Goal: Task Accomplishment & Management: Manage account settings

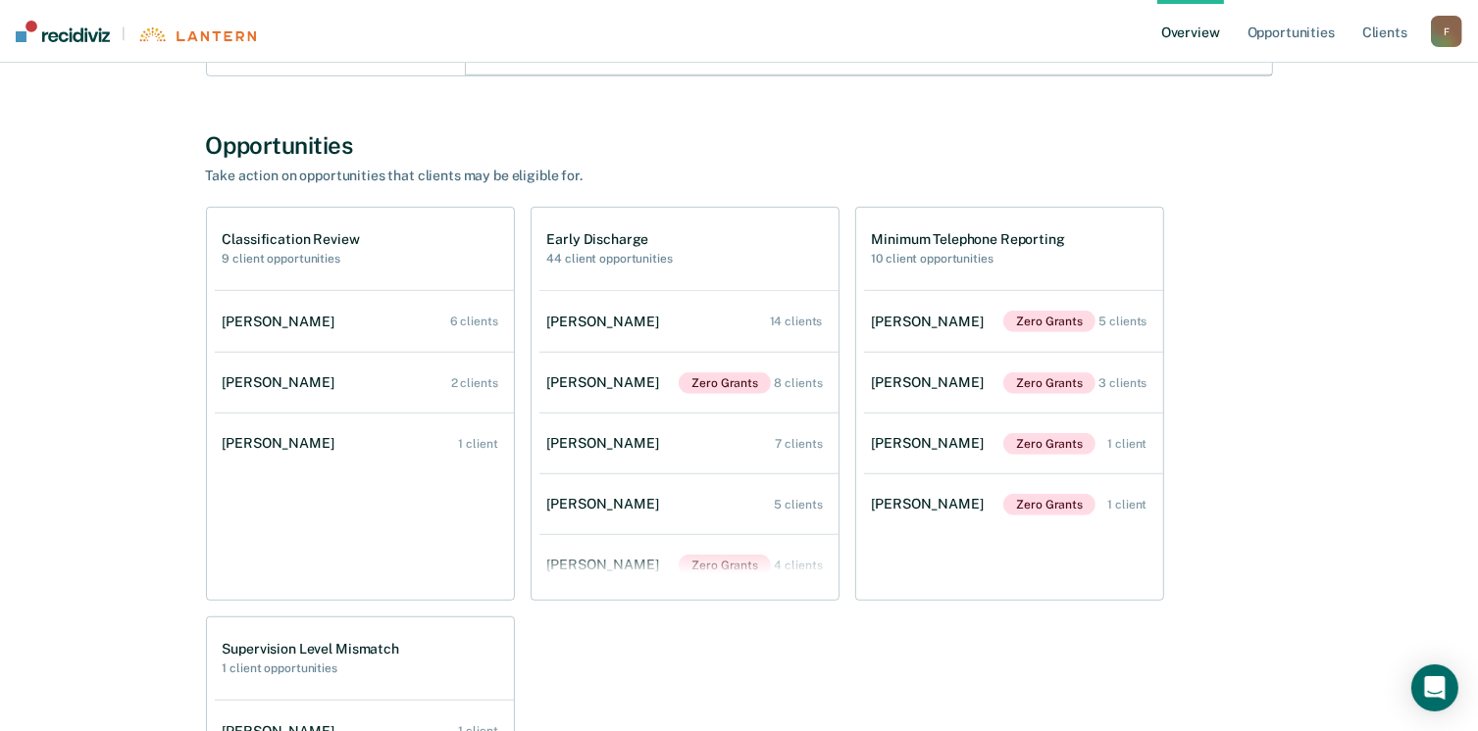
scroll to position [981, 0]
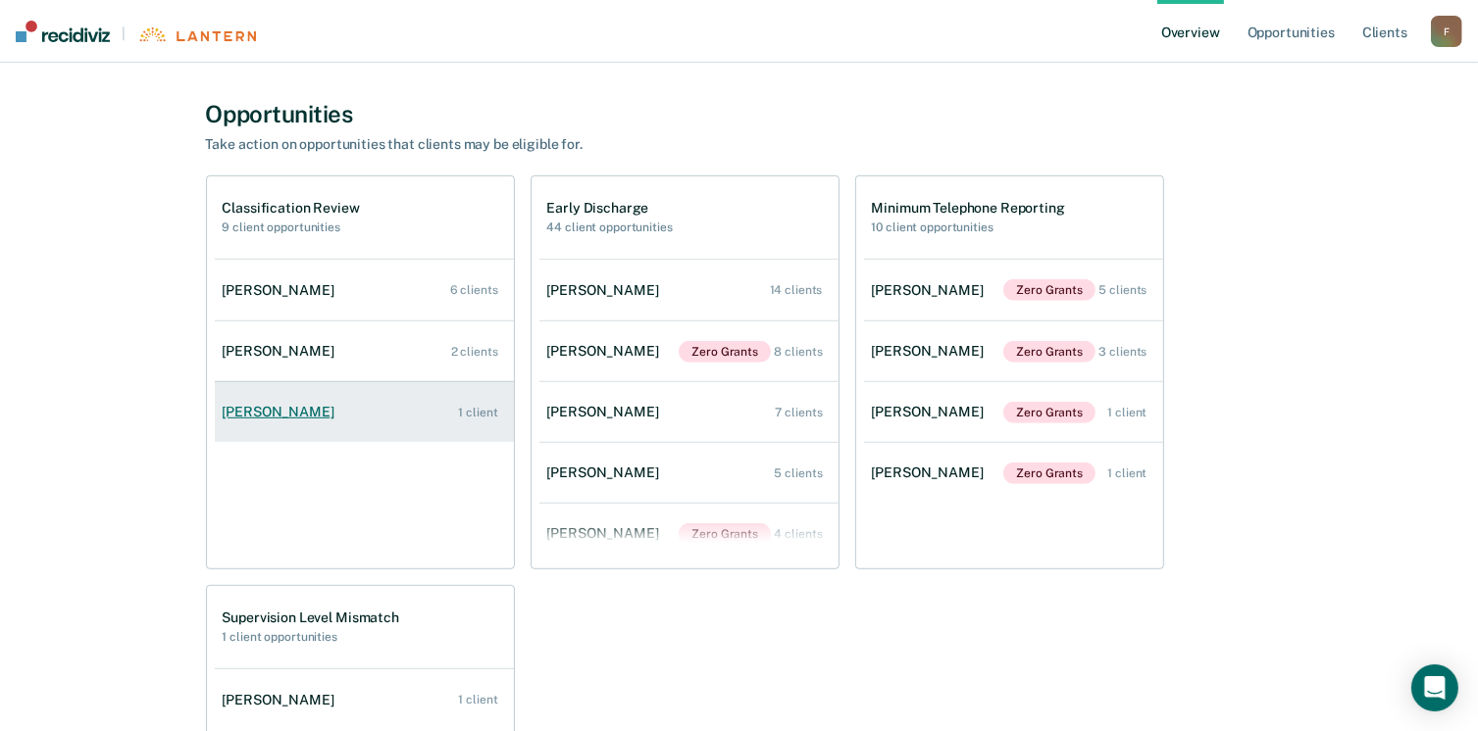
click at [479, 409] on div "1 client" at bounding box center [477, 413] width 39 height 14
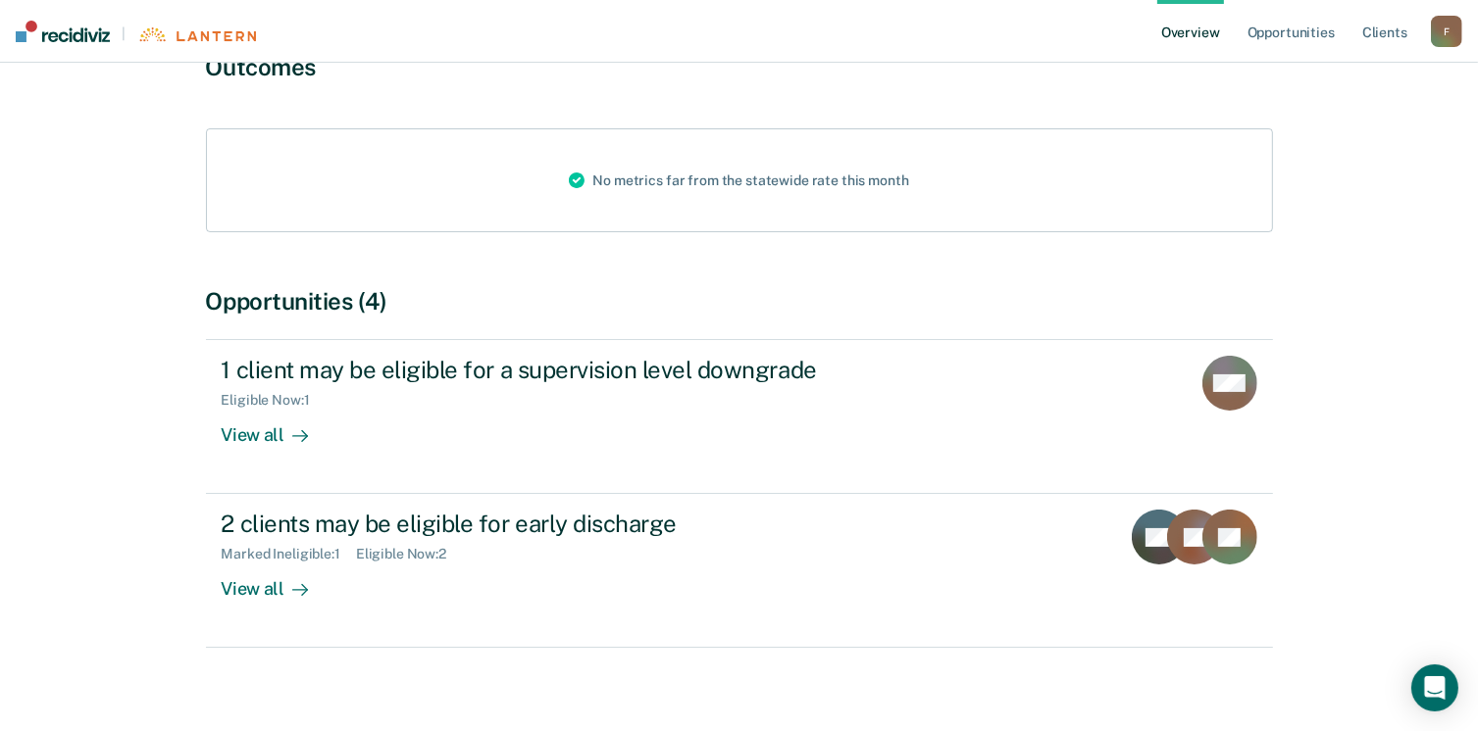
scroll to position [210, 0]
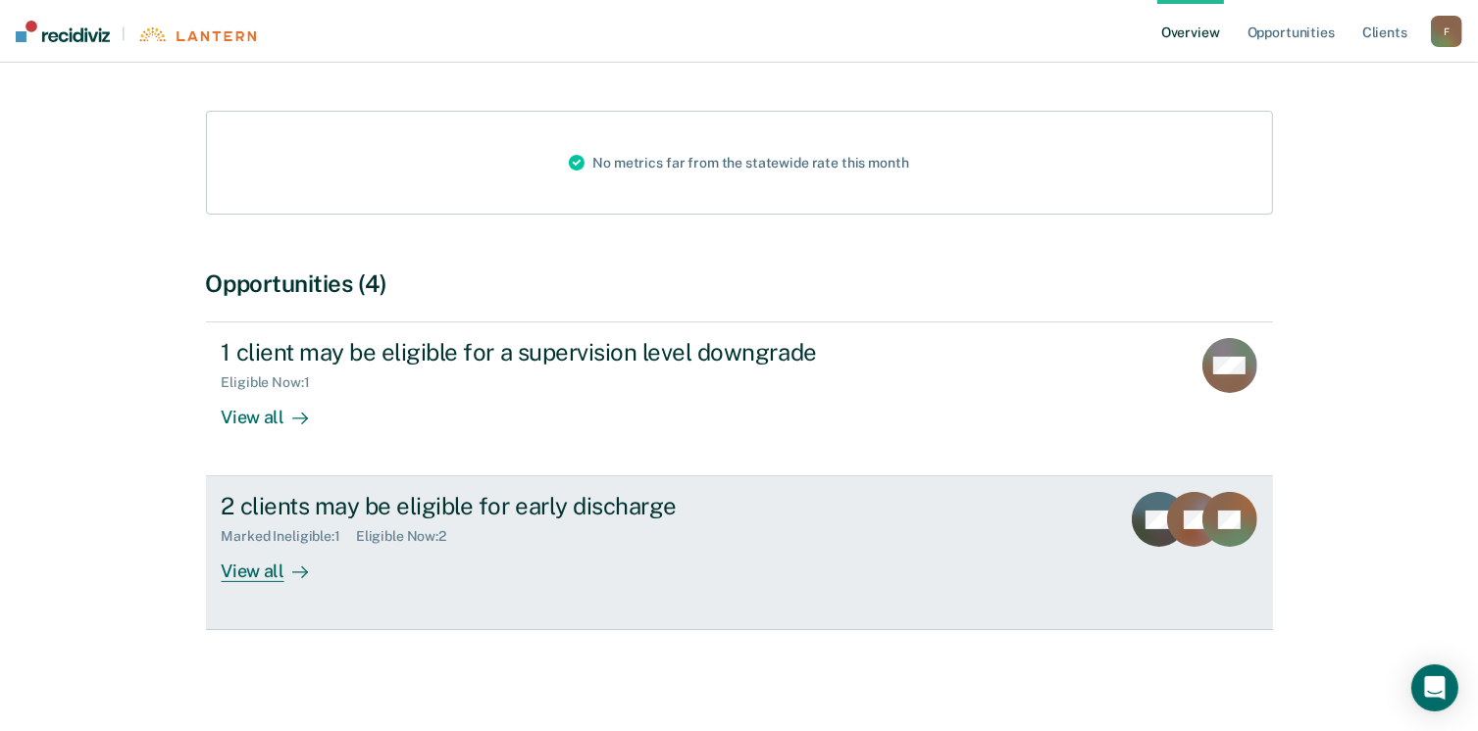
click at [278, 569] on div "View all" at bounding box center [277, 564] width 110 height 38
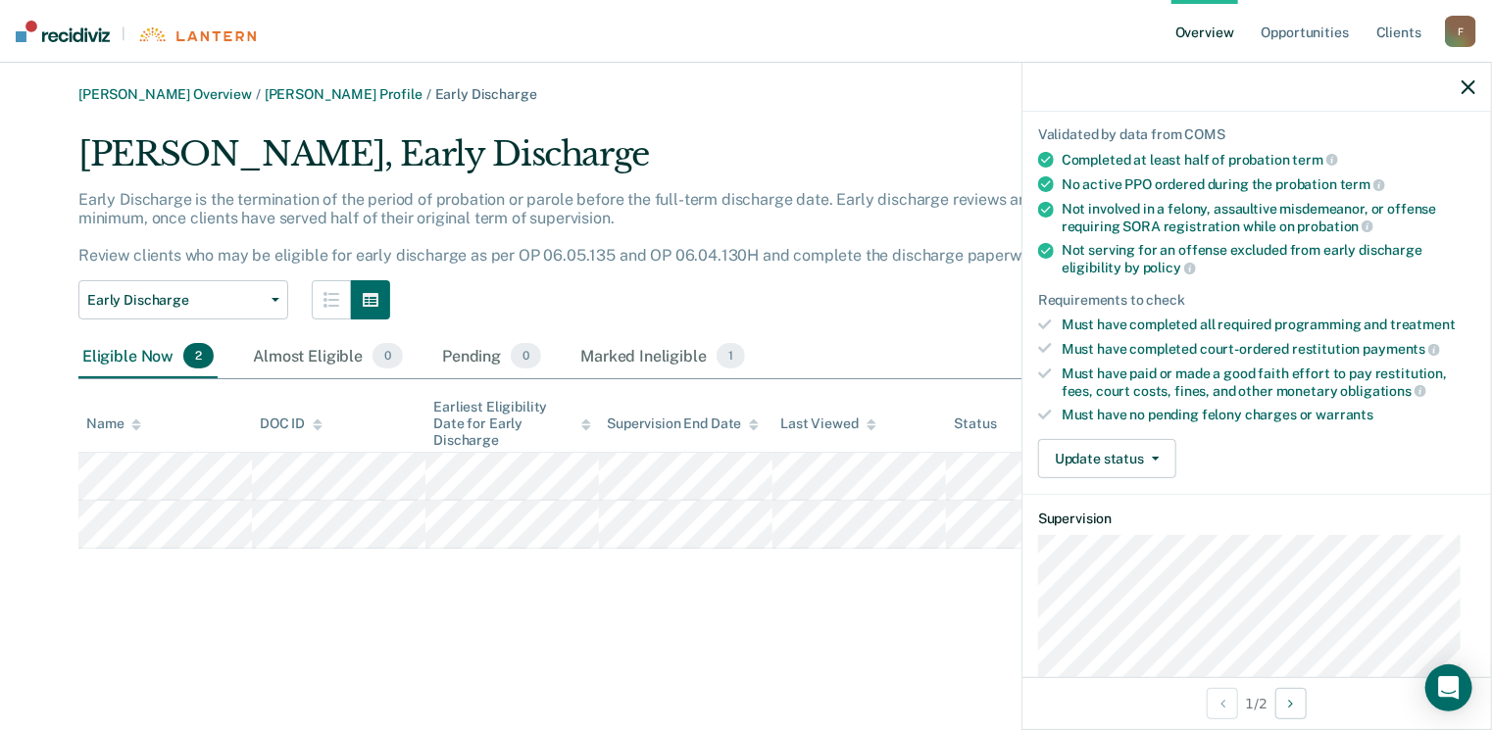
scroll to position [196, 0]
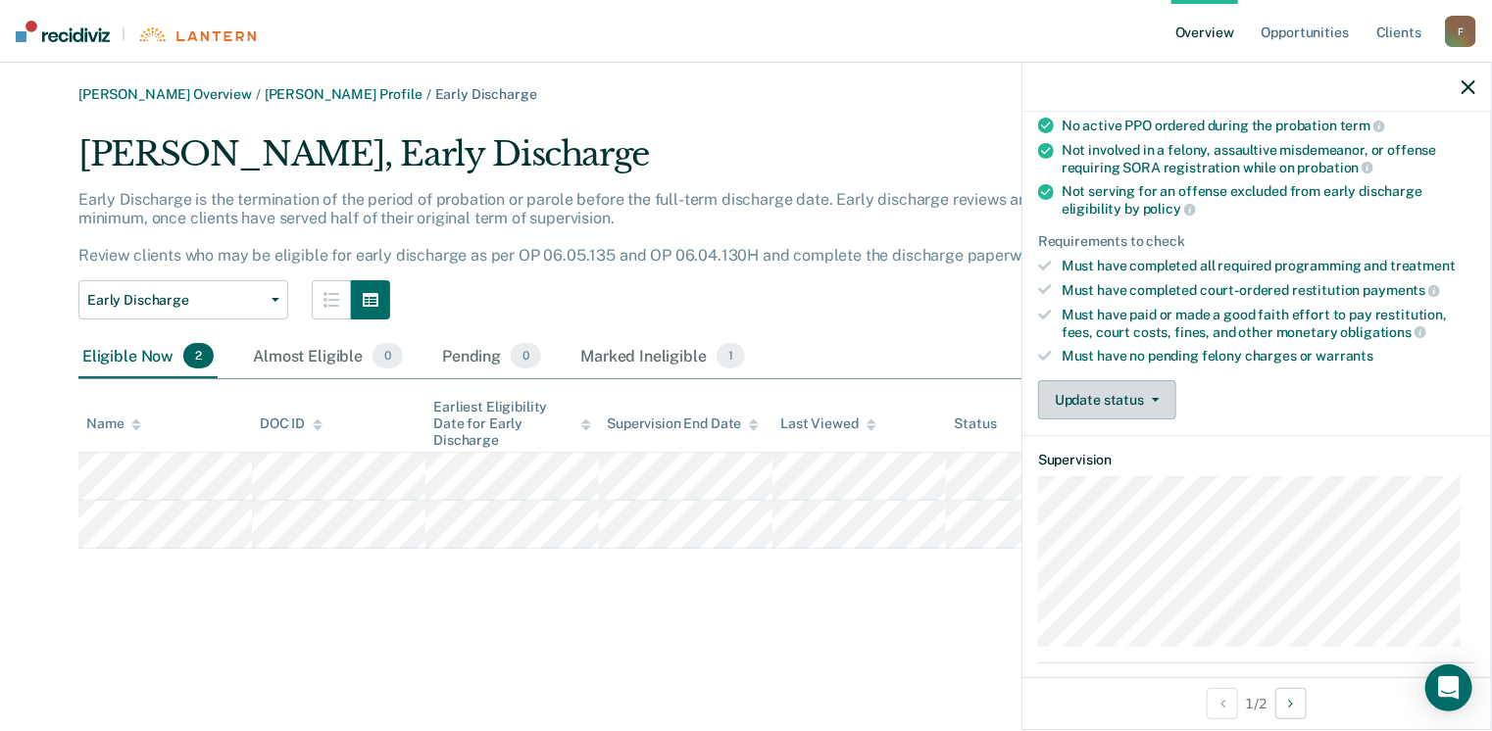
click at [1157, 389] on button "Update status" at bounding box center [1107, 399] width 138 height 39
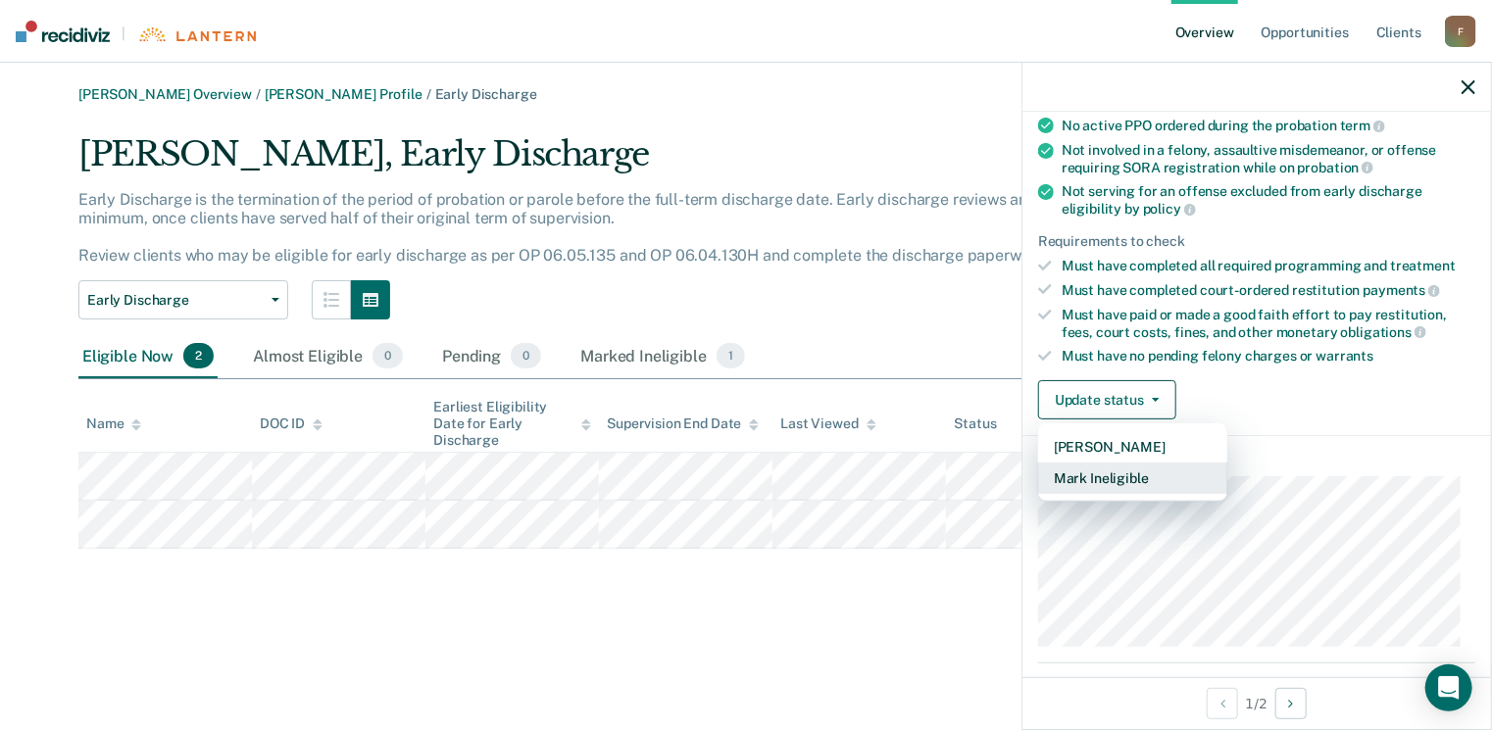
click at [1125, 468] on button "Mark Ineligible" at bounding box center [1132, 478] width 189 height 31
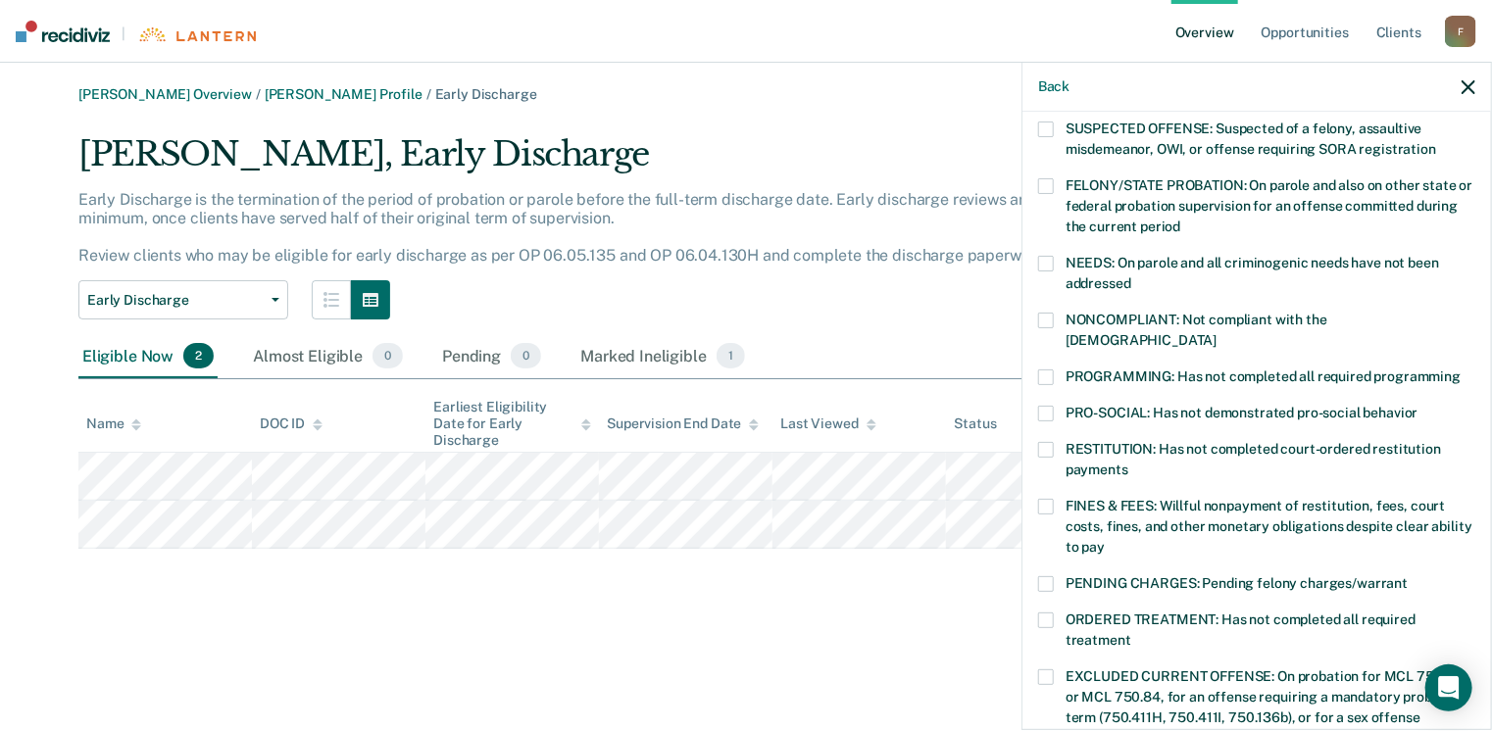
click at [1045, 499] on span at bounding box center [1046, 507] width 16 height 16
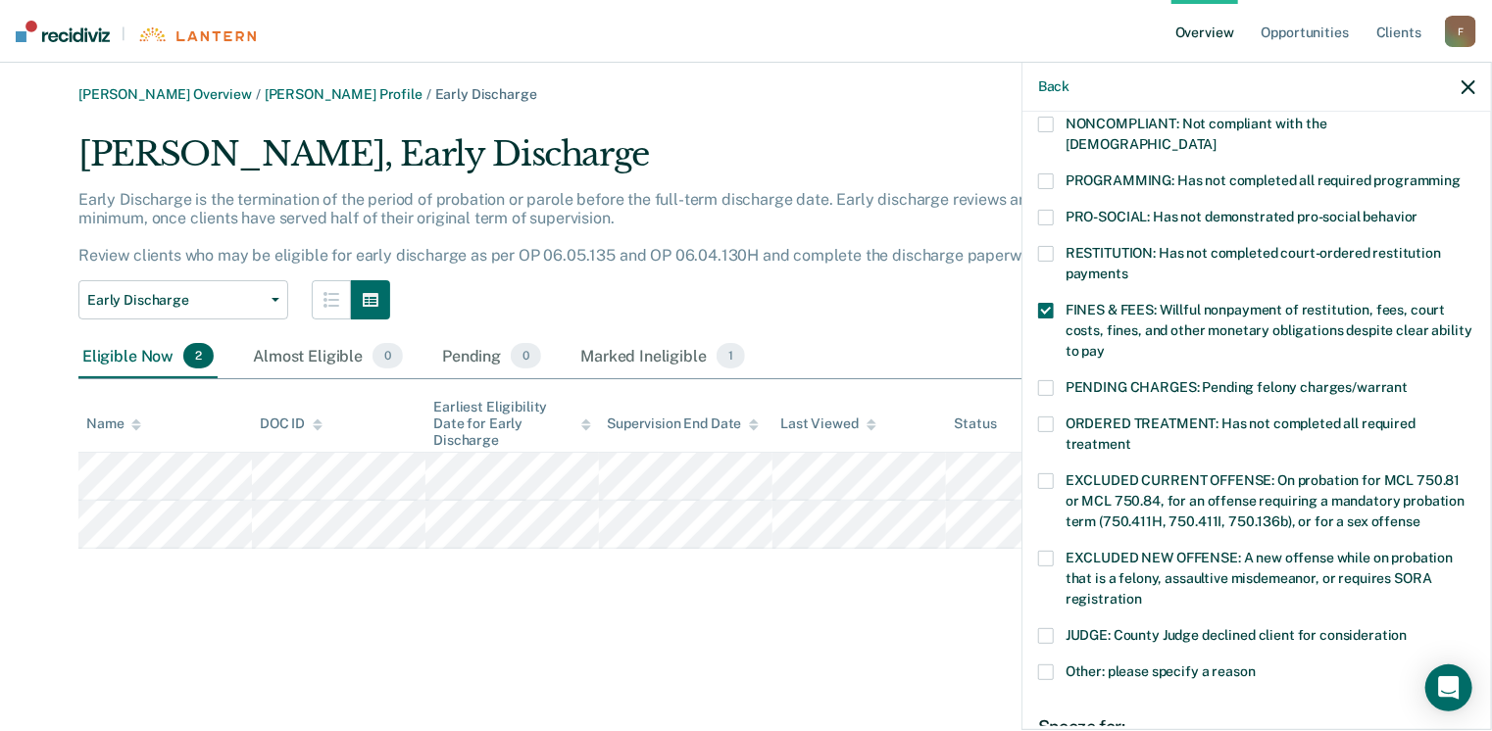
scroll to position [490, 0]
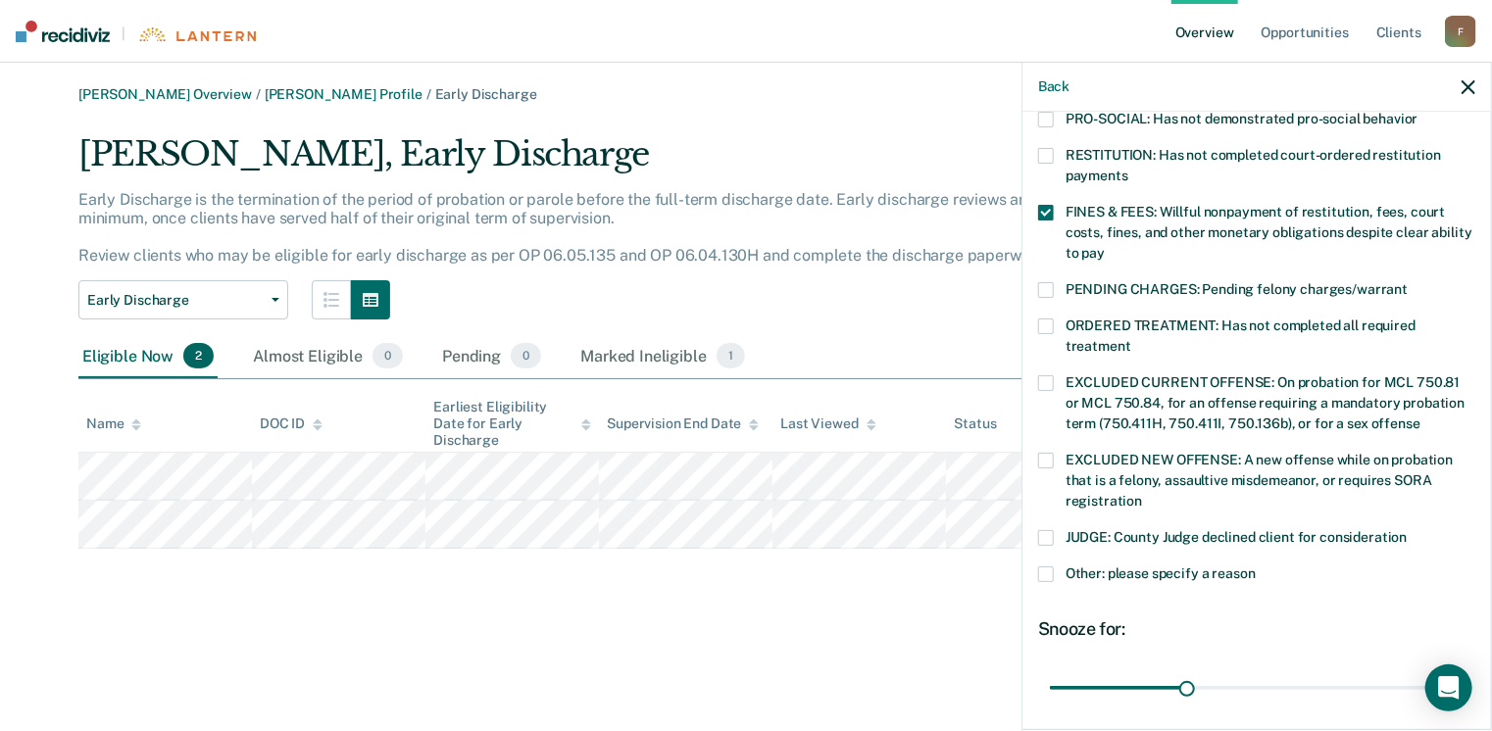
click at [1044, 567] on span at bounding box center [1046, 575] width 16 height 16
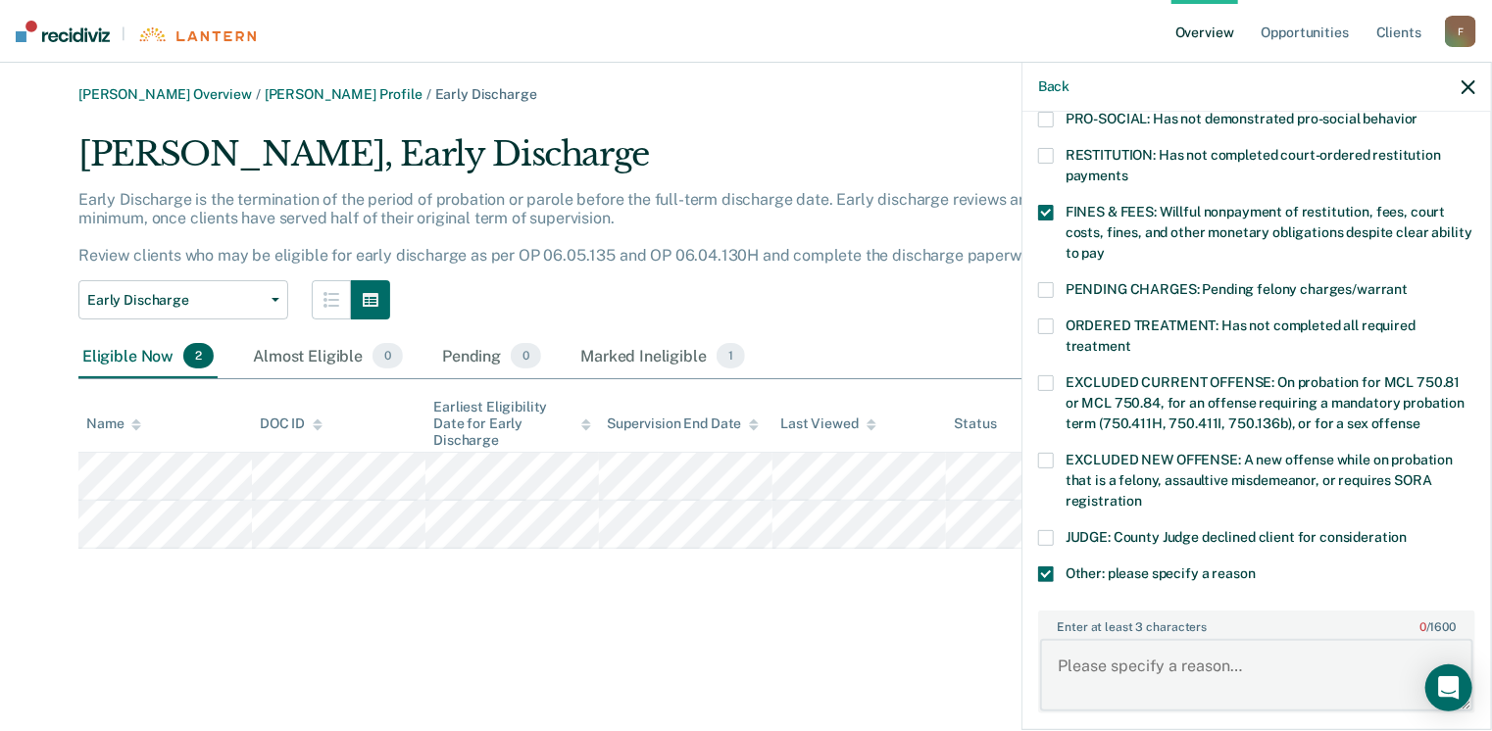
click at [1075, 646] on textarea "Enter at least 3 characters 0 / 1600" at bounding box center [1256, 675] width 433 height 73
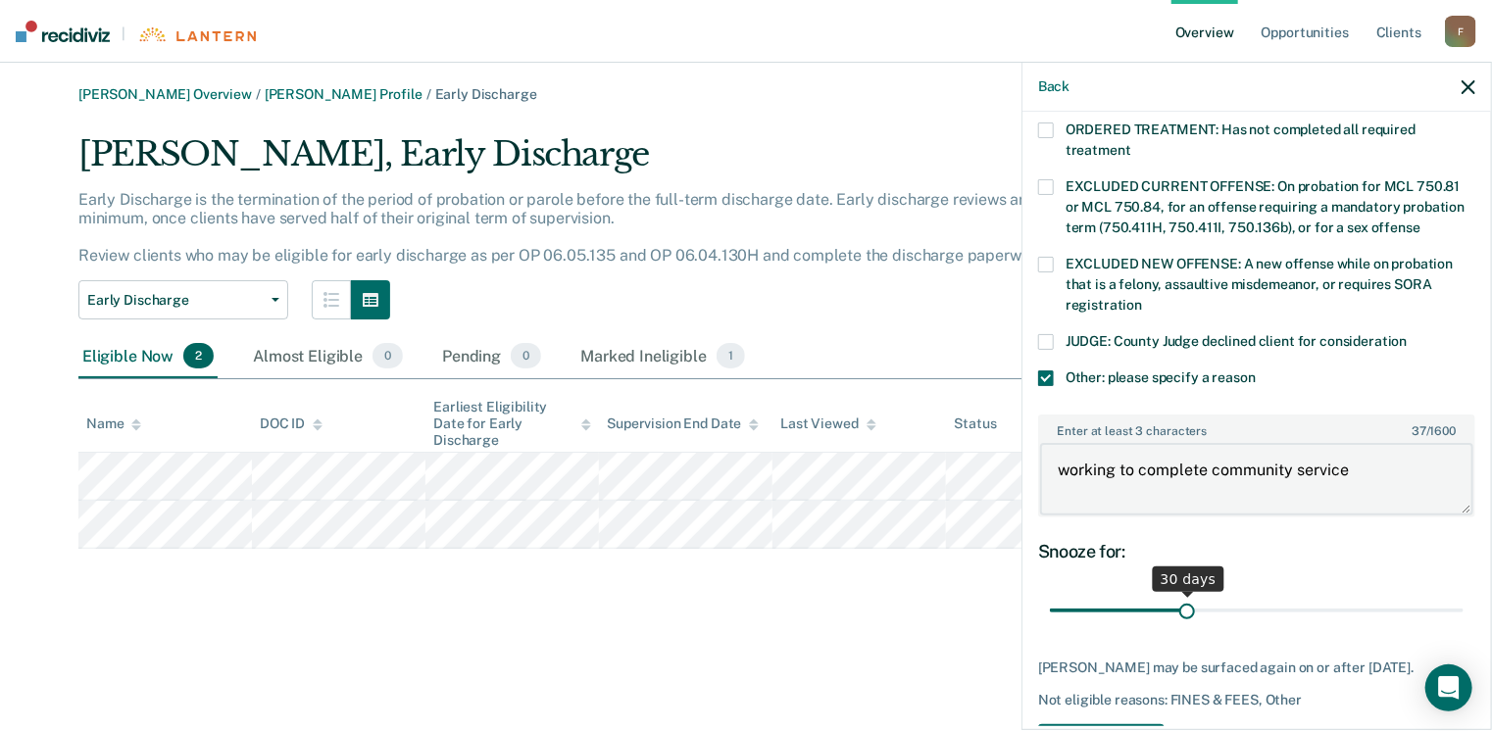
type textarea "working to complete community service"
drag, startPoint x: 1186, startPoint y: 589, endPoint x: 1453, endPoint y: 585, distance: 266.7
type input "90"
click at [1453, 594] on input "range" at bounding box center [1257, 611] width 414 height 34
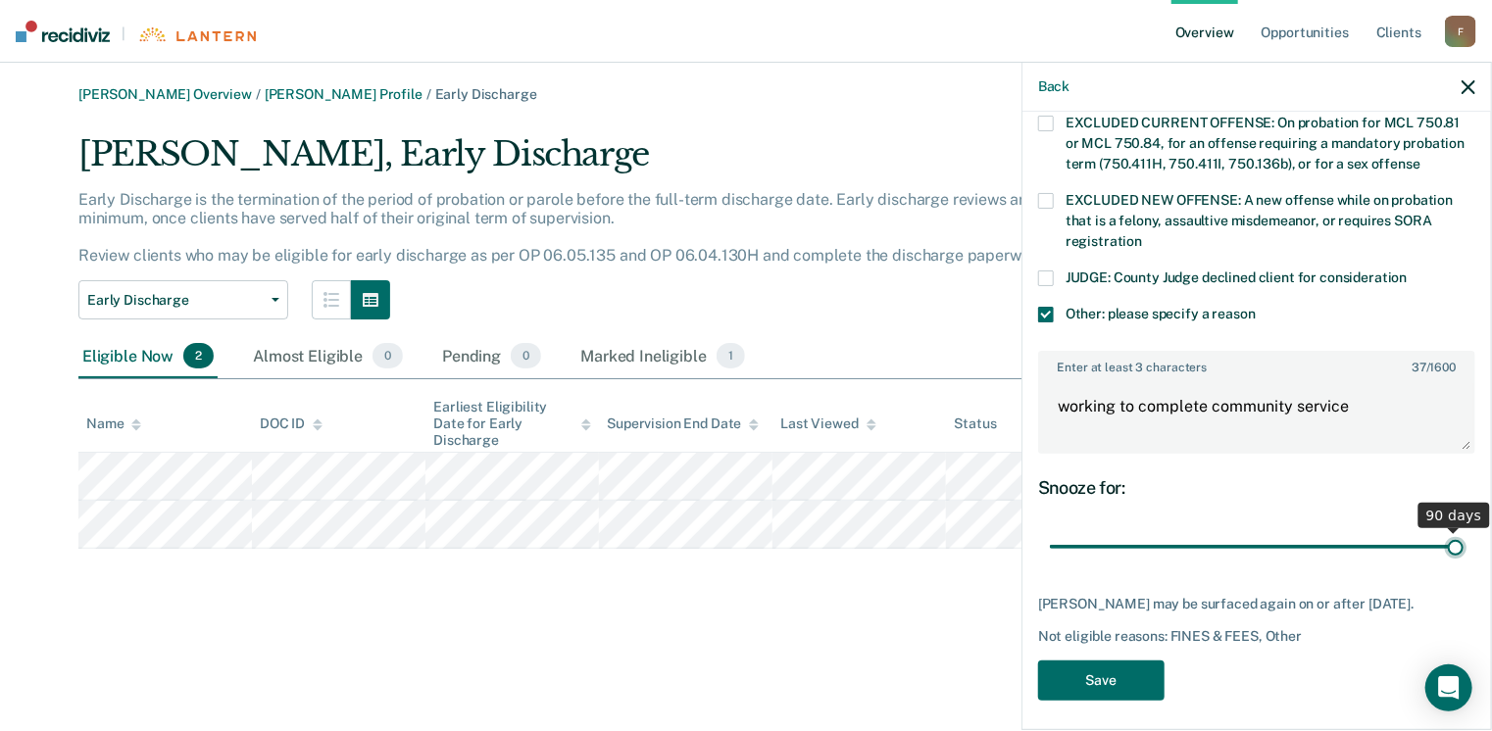
scroll to position [751, 0]
click at [1095, 667] on button "Save" at bounding box center [1101, 680] width 126 height 40
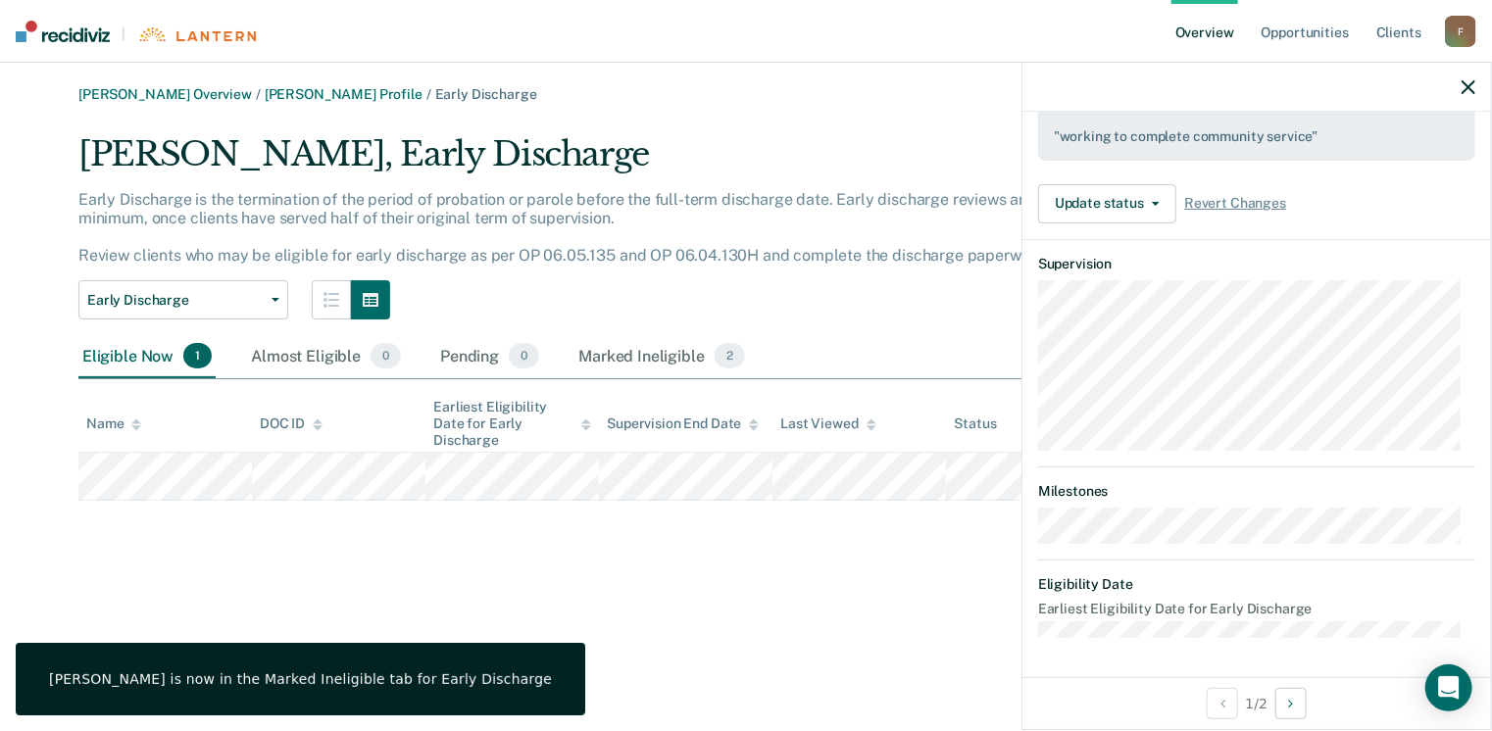
scroll to position [561, 0]
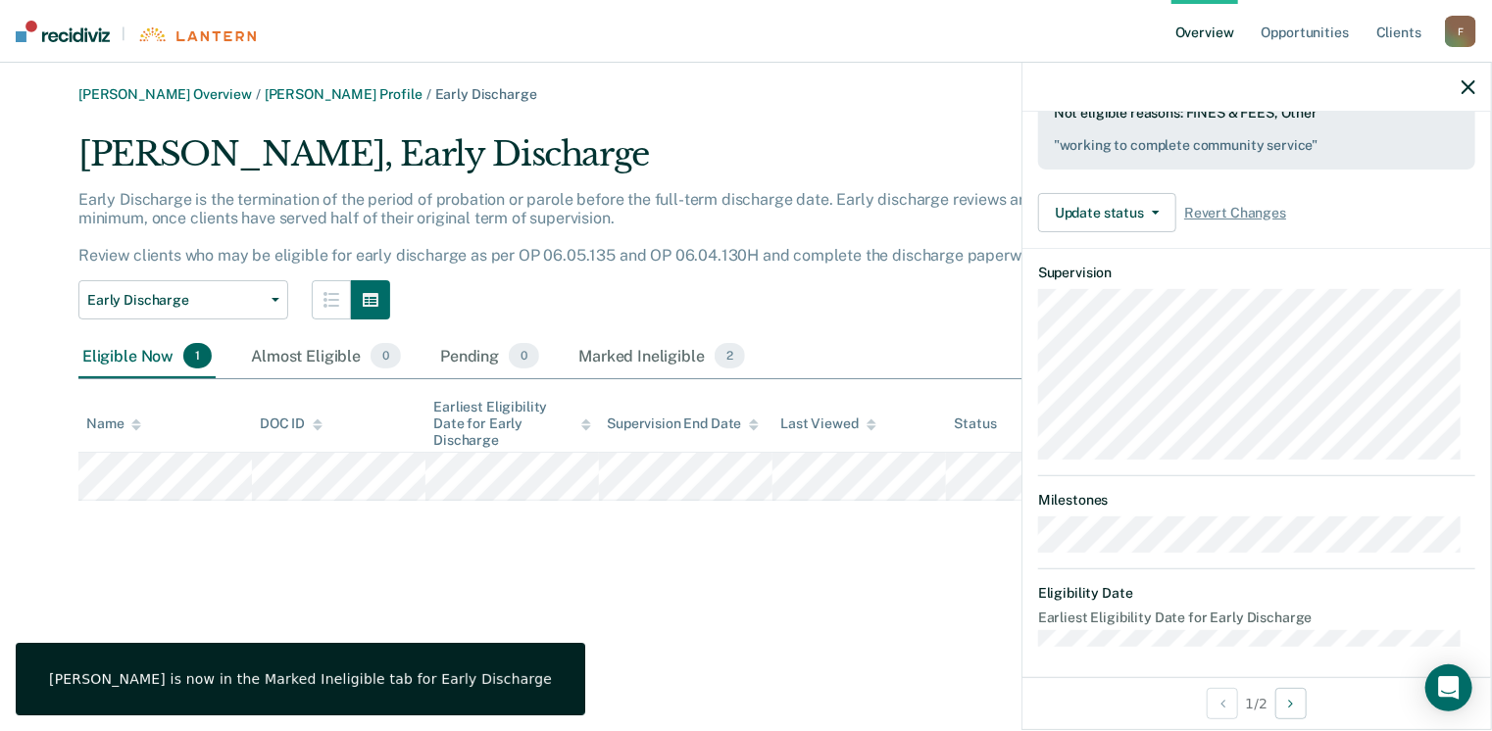
click at [1475, 81] on icon "button" at bounding box center [1469, 87] width 14 height 14
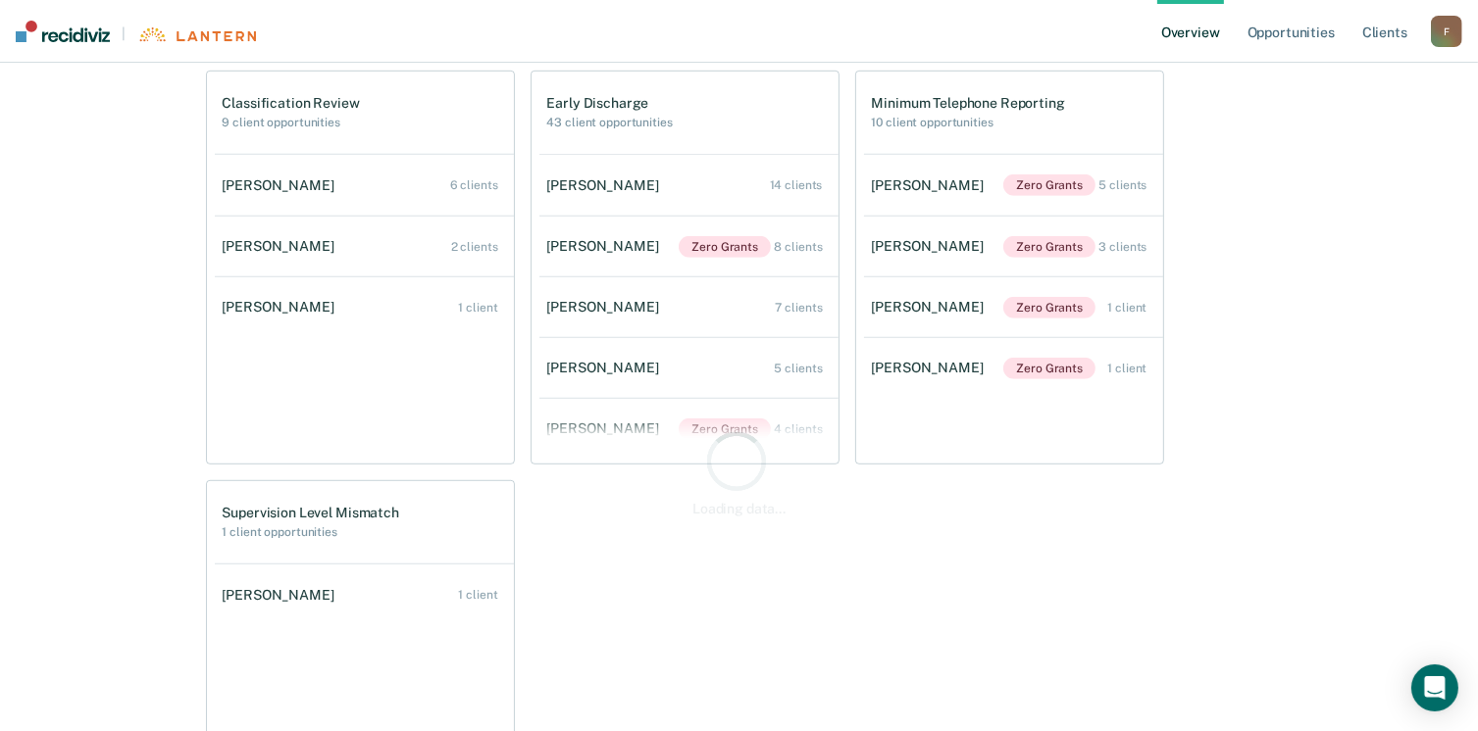
scroll to position [1094, 0]
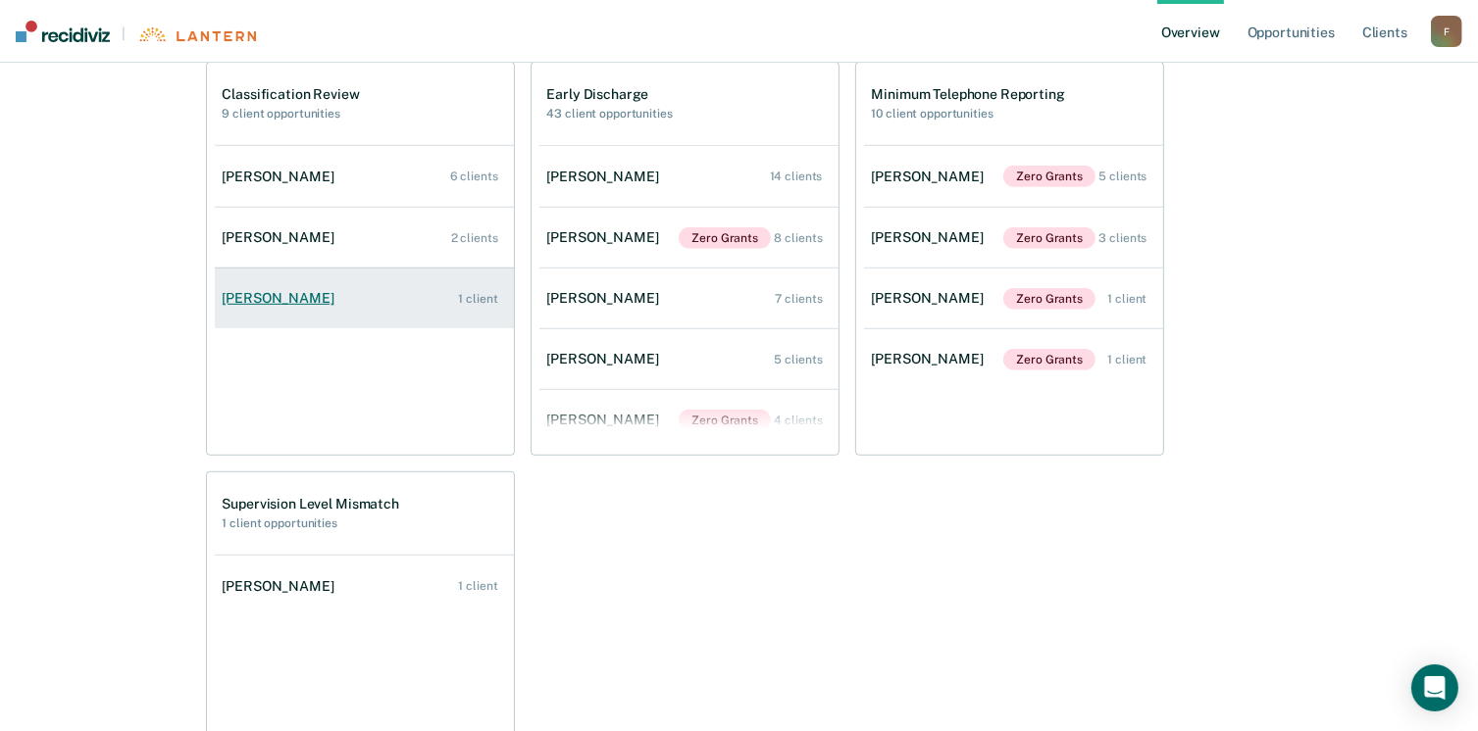
click at [317, 295] on div "[PERSON_NAME]" at bounding box center [283, 298] width 120 height 17
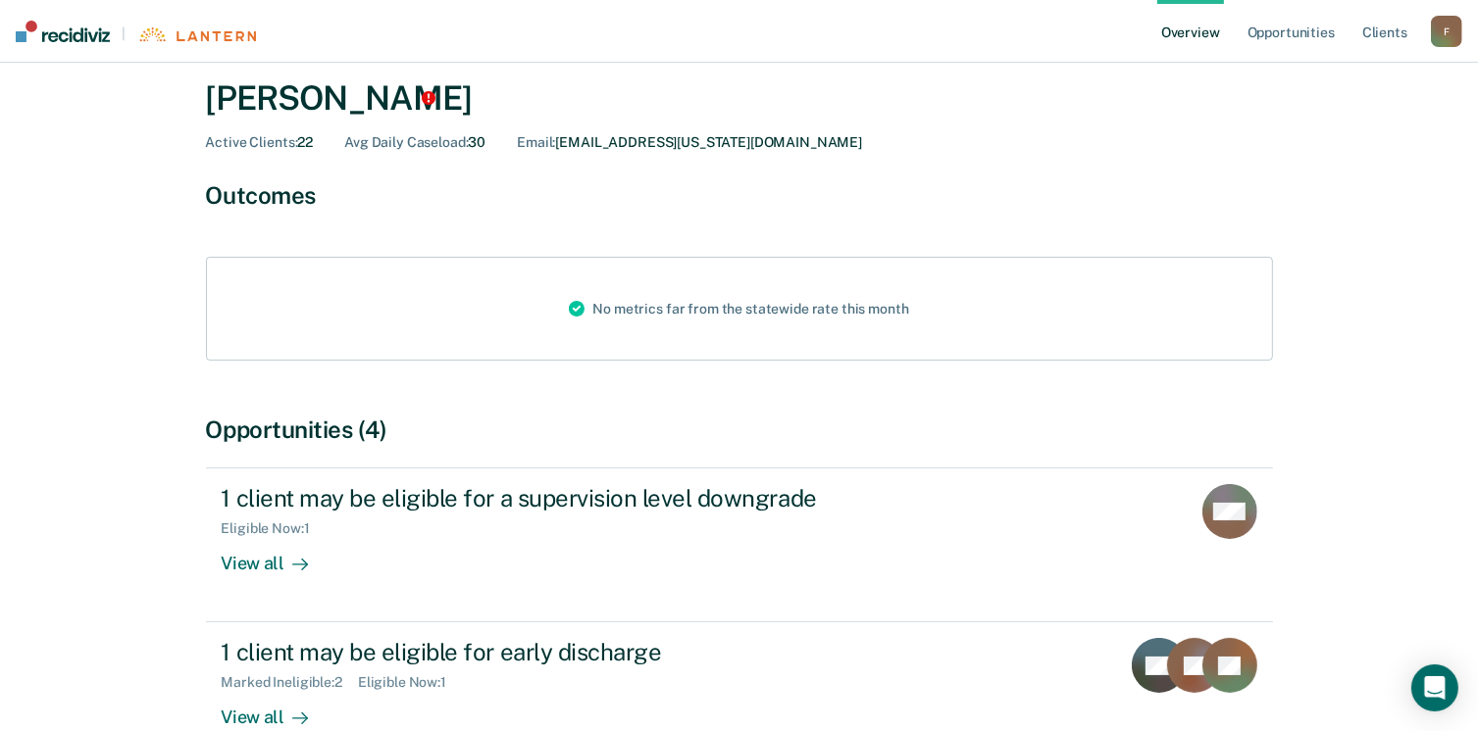
scroll to position [98, 0]
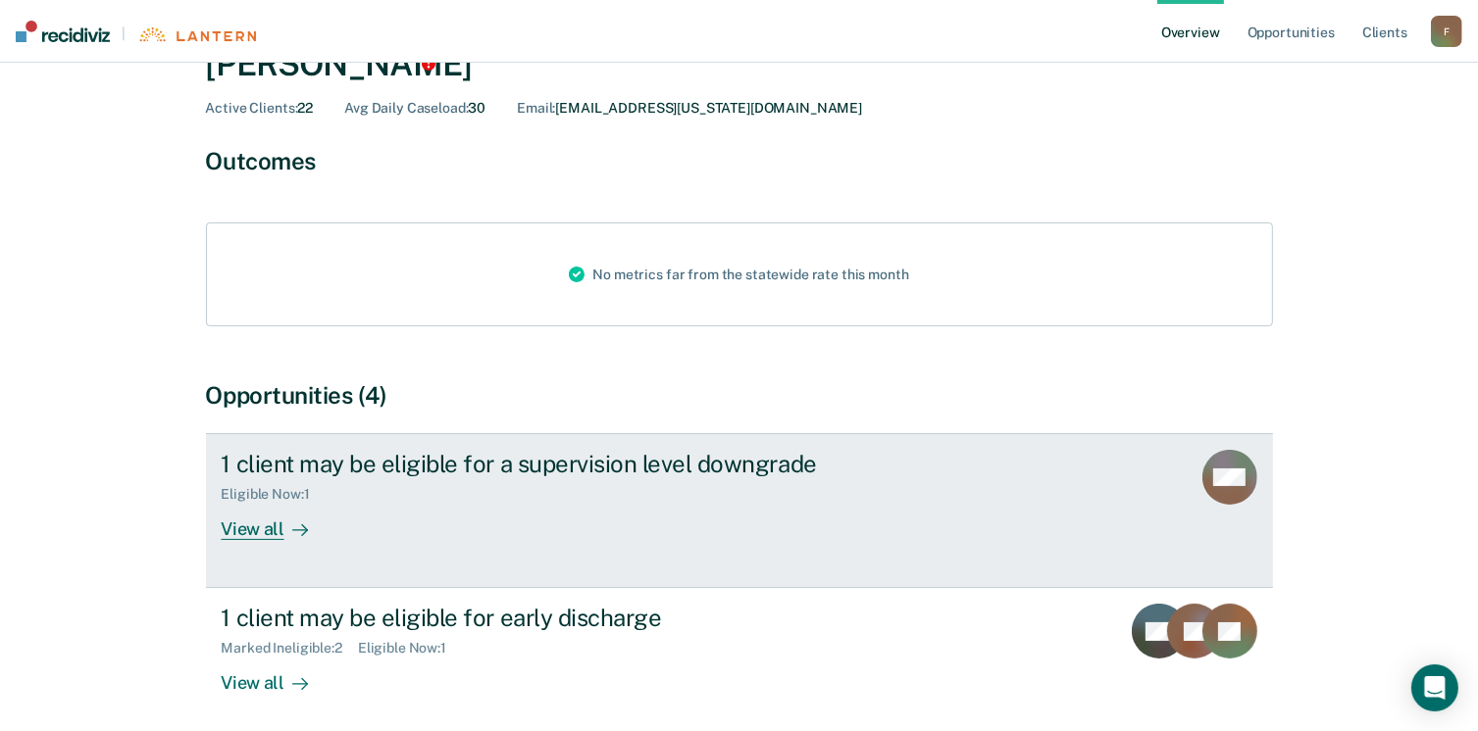
click at [247, 527] on div "View all" at bounding box center [277, 522] width 110 height 38
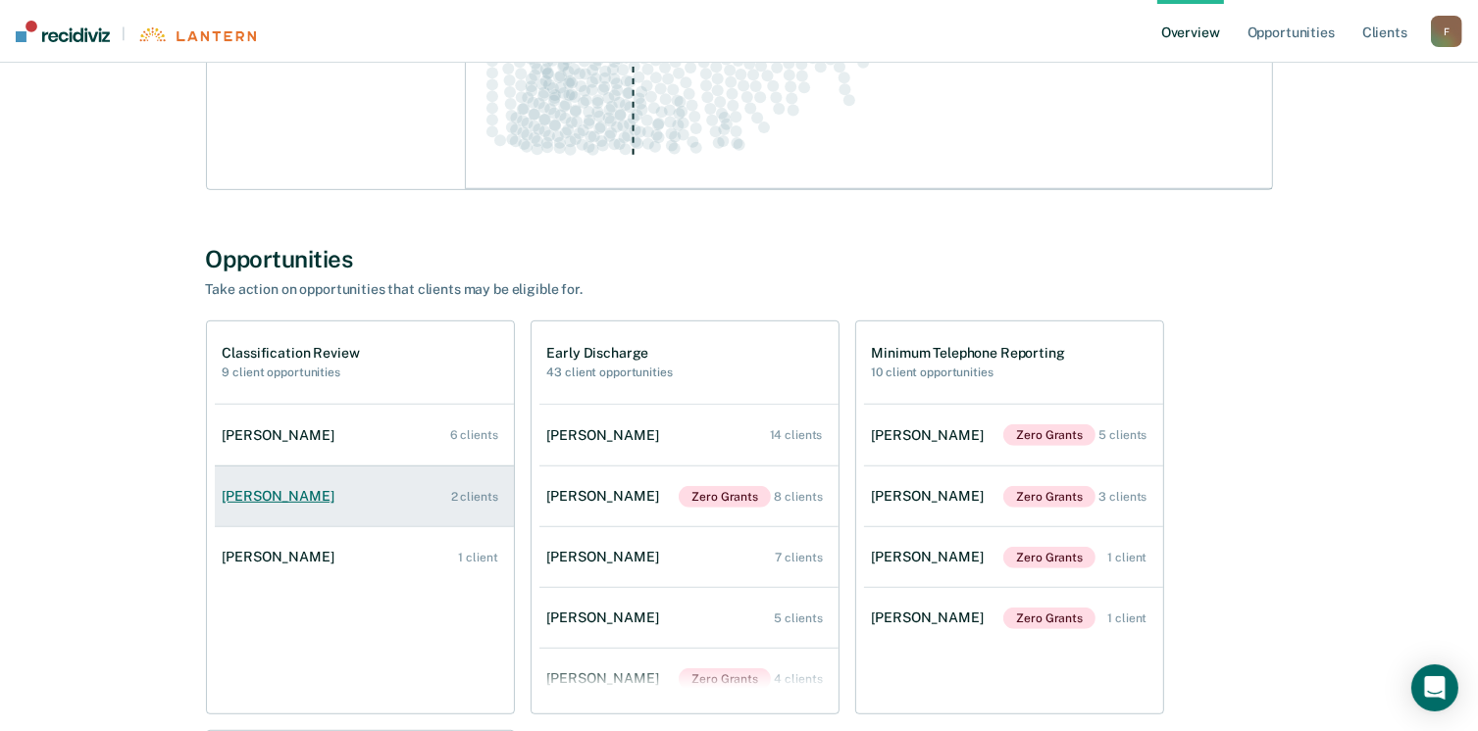
scroll to position [882, 0]
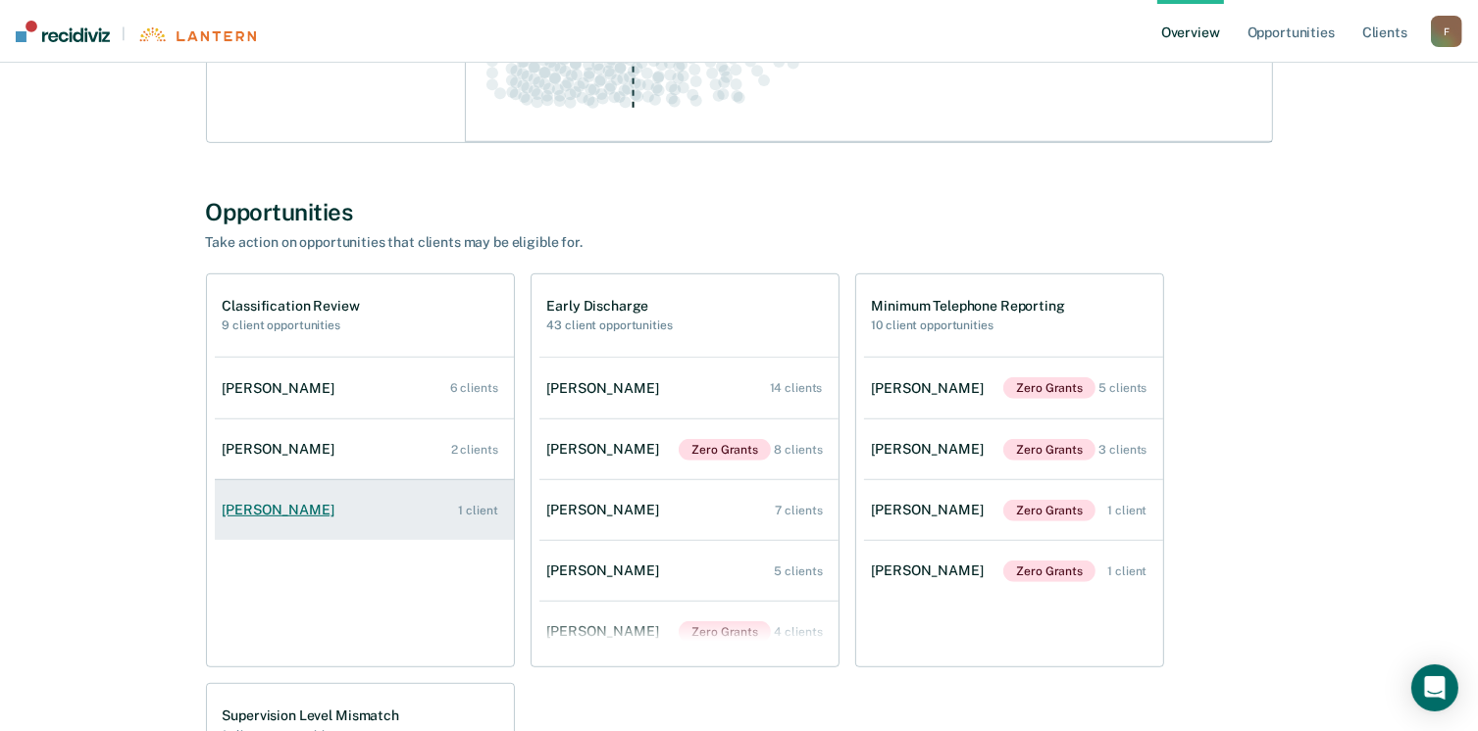
click at [271, 508] on div "[PERSON_NAME]" at bounding box center [283, 510] width 120 height 17
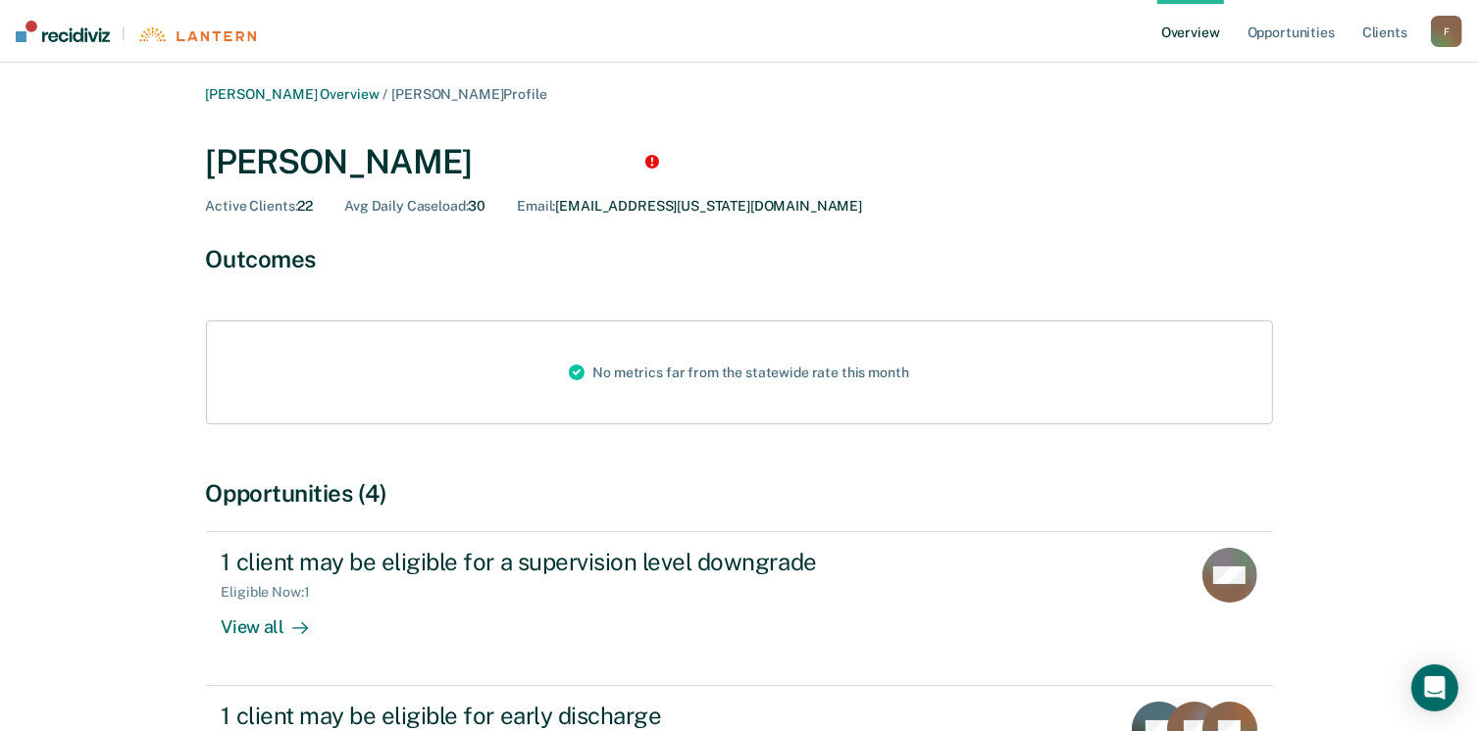
scroll to position [98, 0]
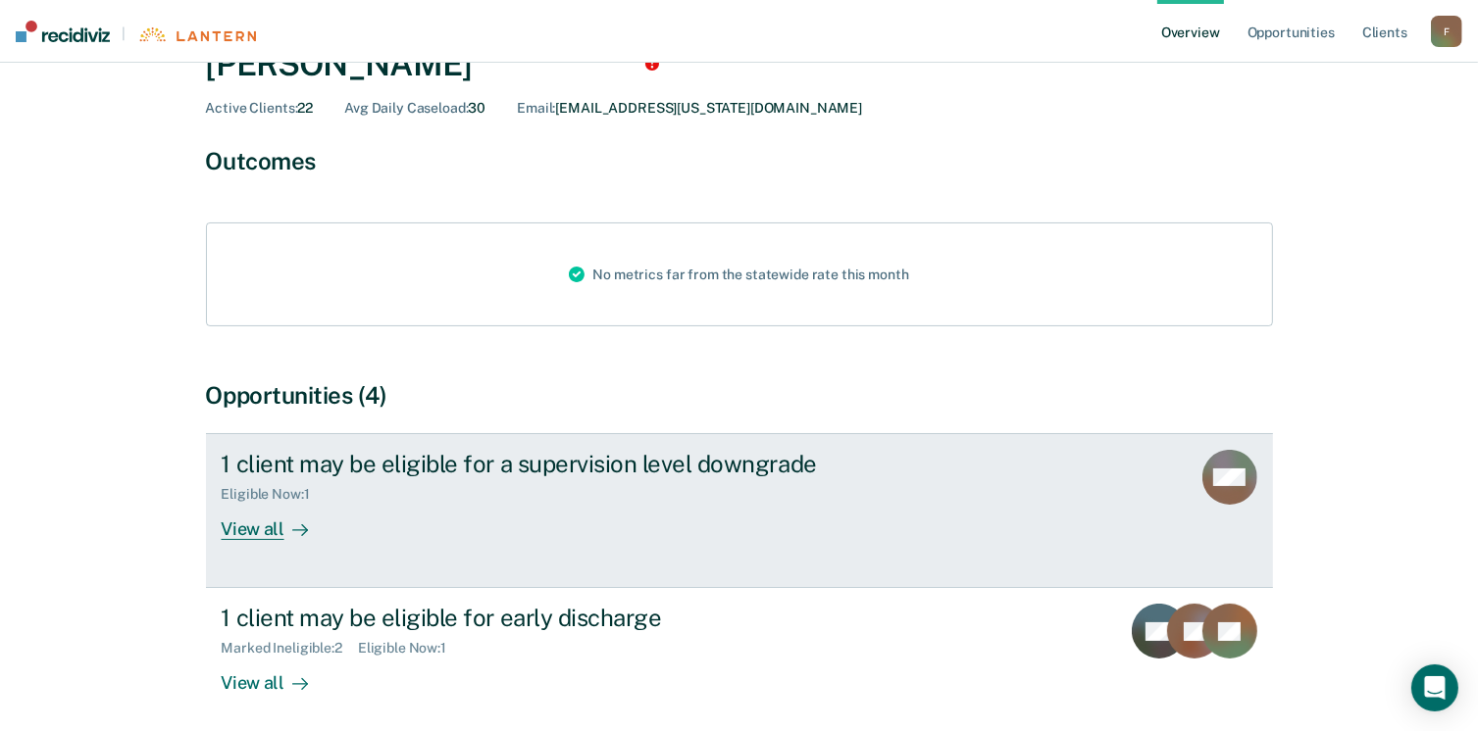
click at [270, 525] on div "View all" at bounding box center [277, 522] width 110 height 38
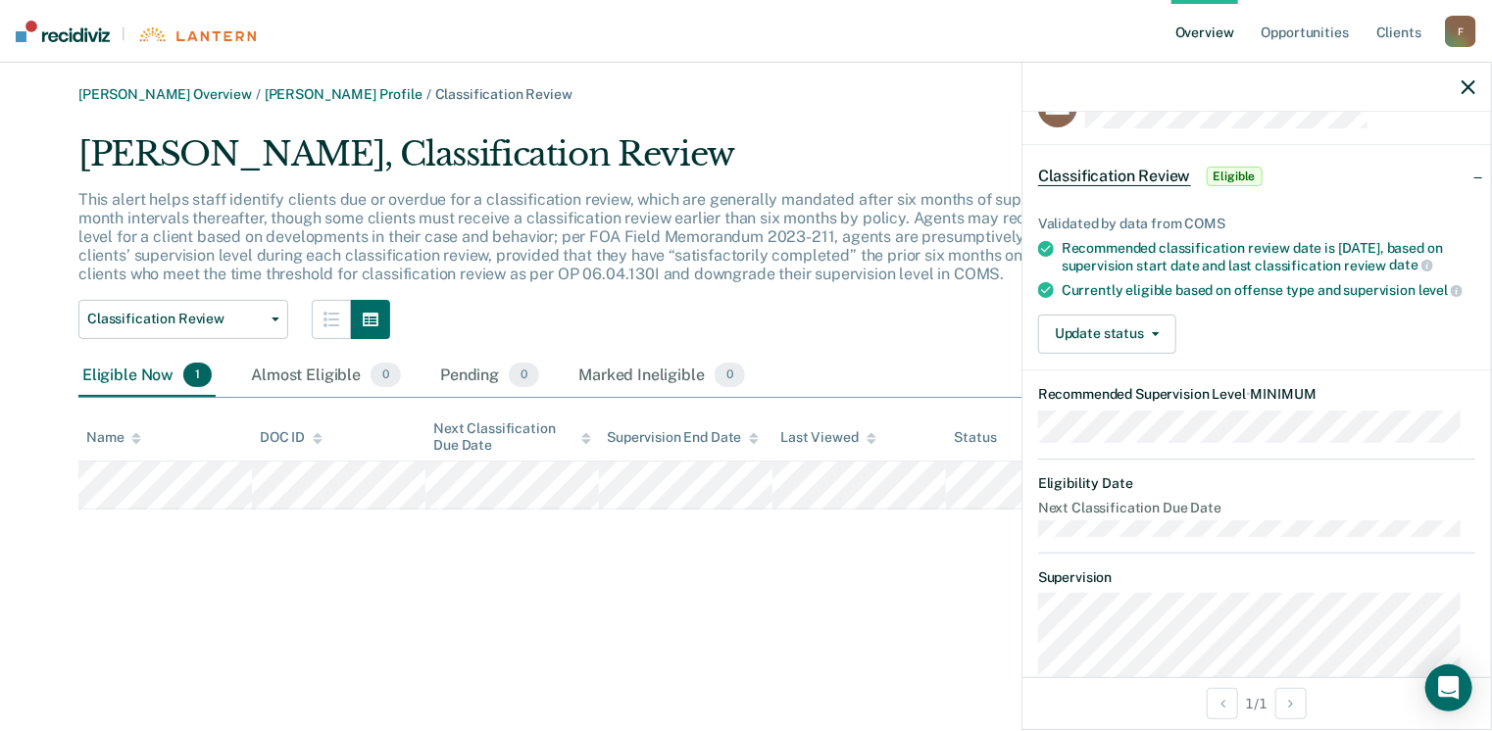
scroll to position [36, 0]
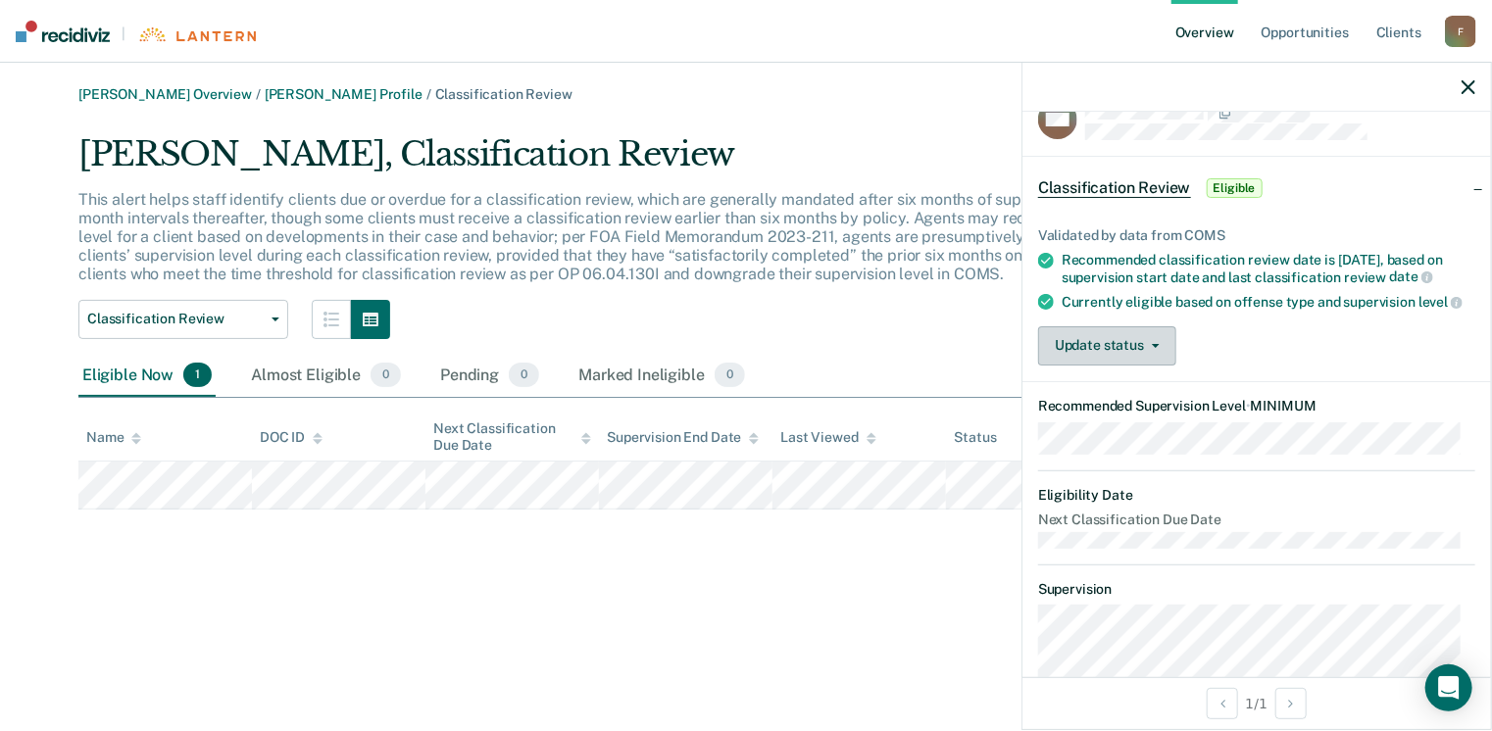
click at [1157, 354] on button "Update status" at bounding box center [1107, 346] width 138 height 39
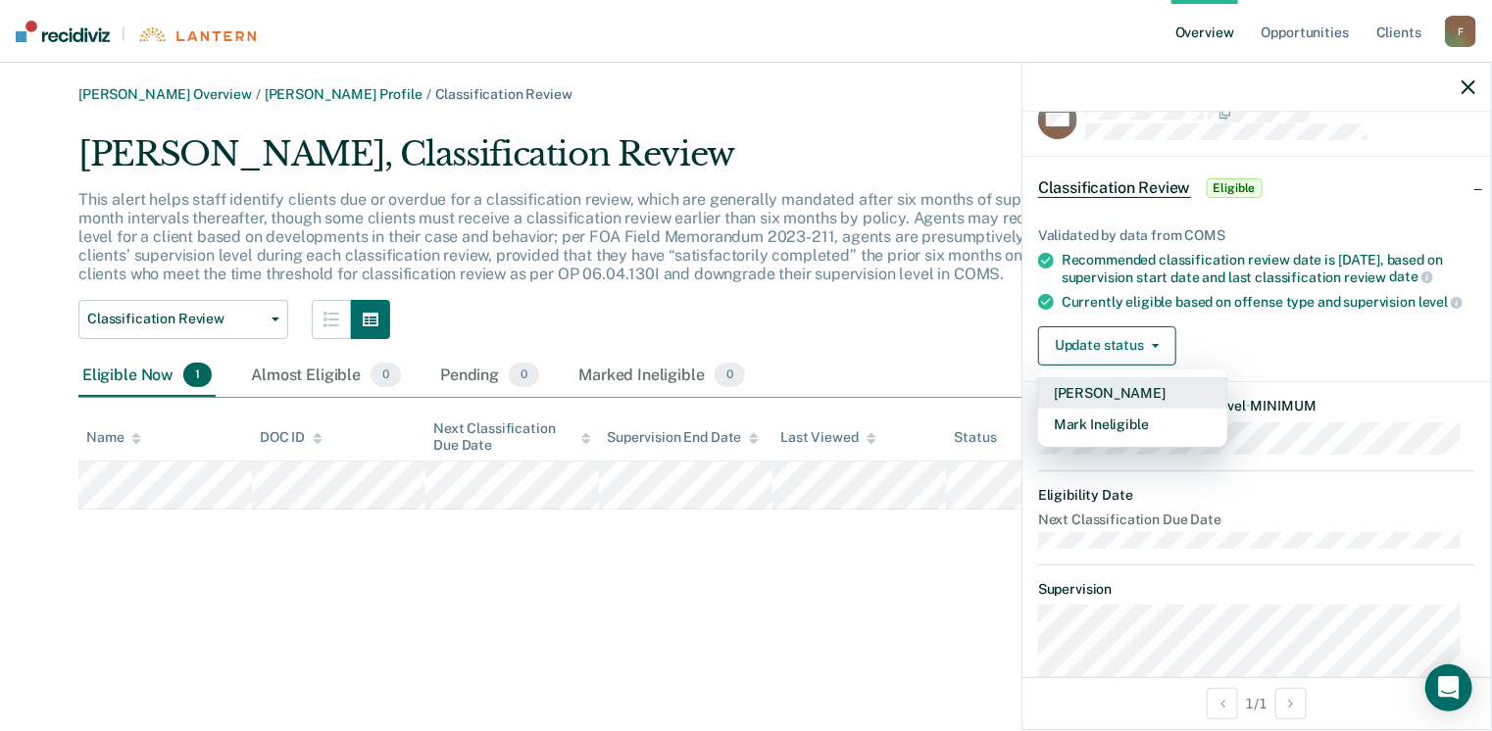
click at [1120, 400] on button "Mark Pending" at bounding box center [1132, 393] width 189 height 31
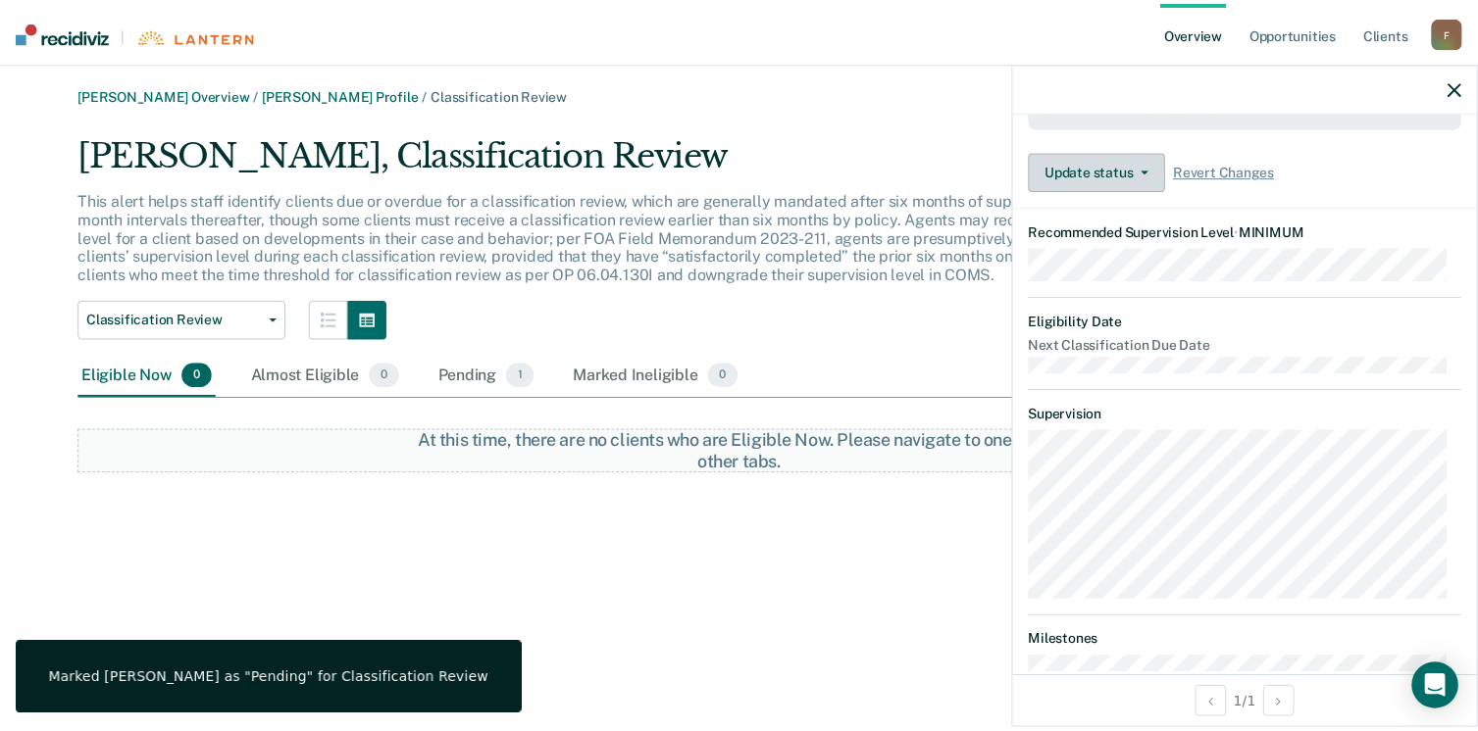
scroll to position [427, 0]
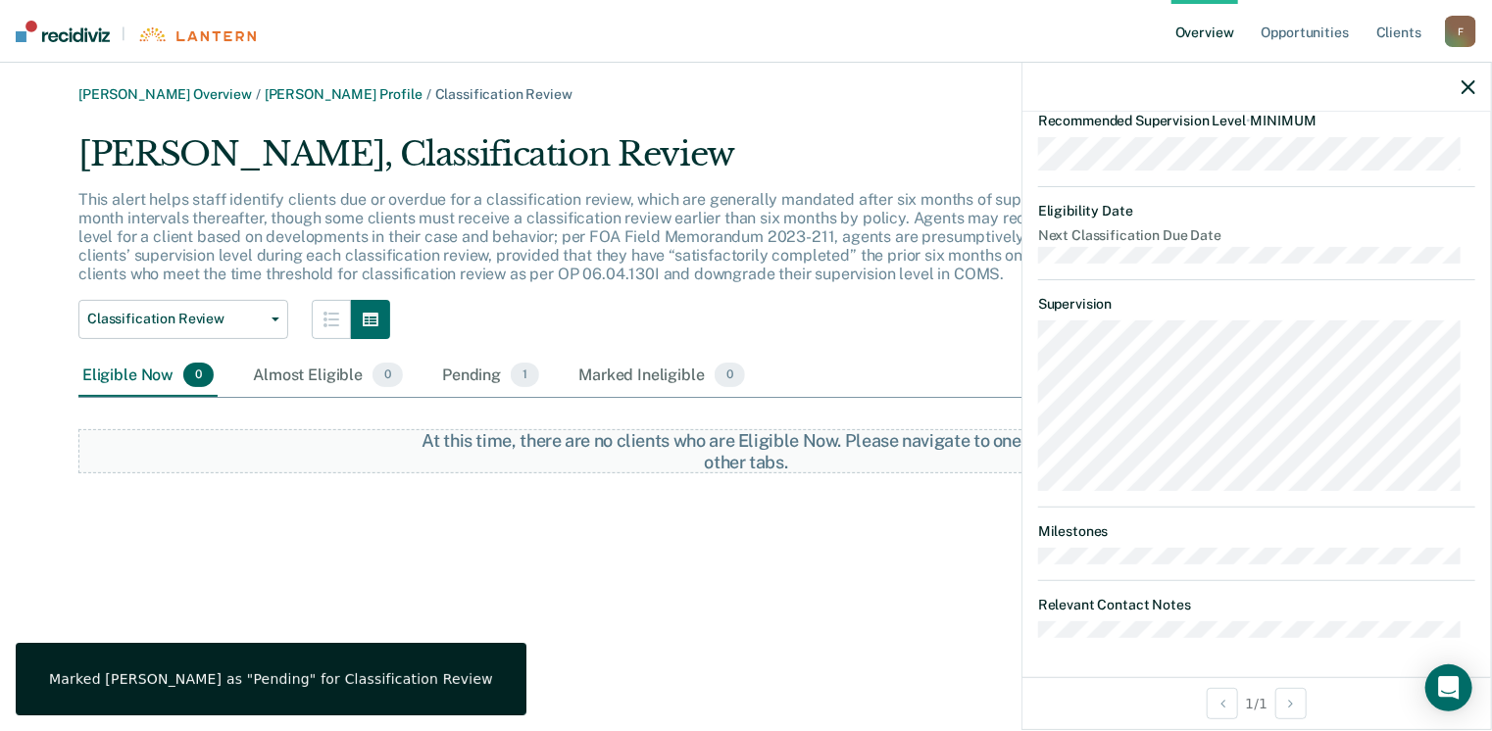
click at [1466, 84] on icon "button" at bounding box center [1469, 87] width 14 height 14
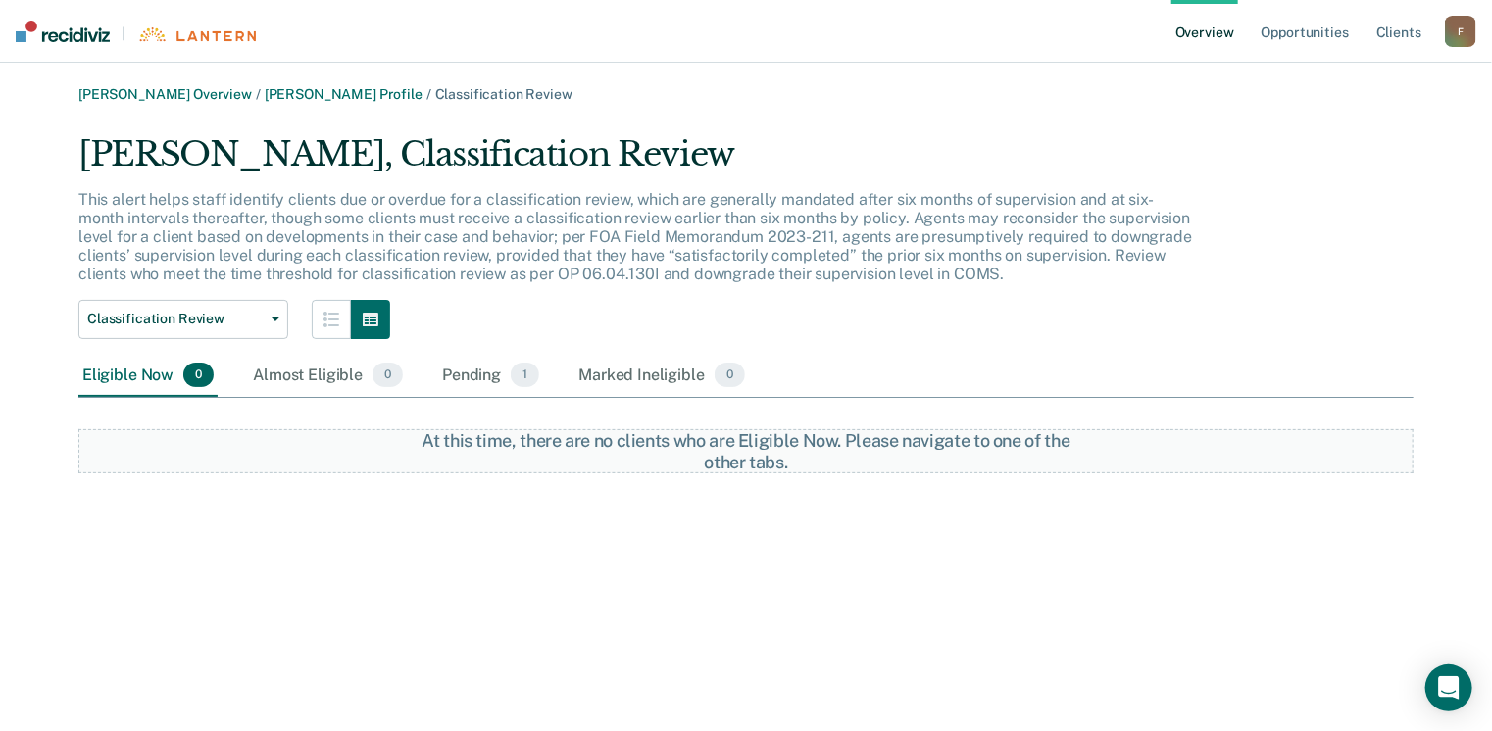
click at [76, 33] on img at bounding box center [63, 32] width 94 height 22
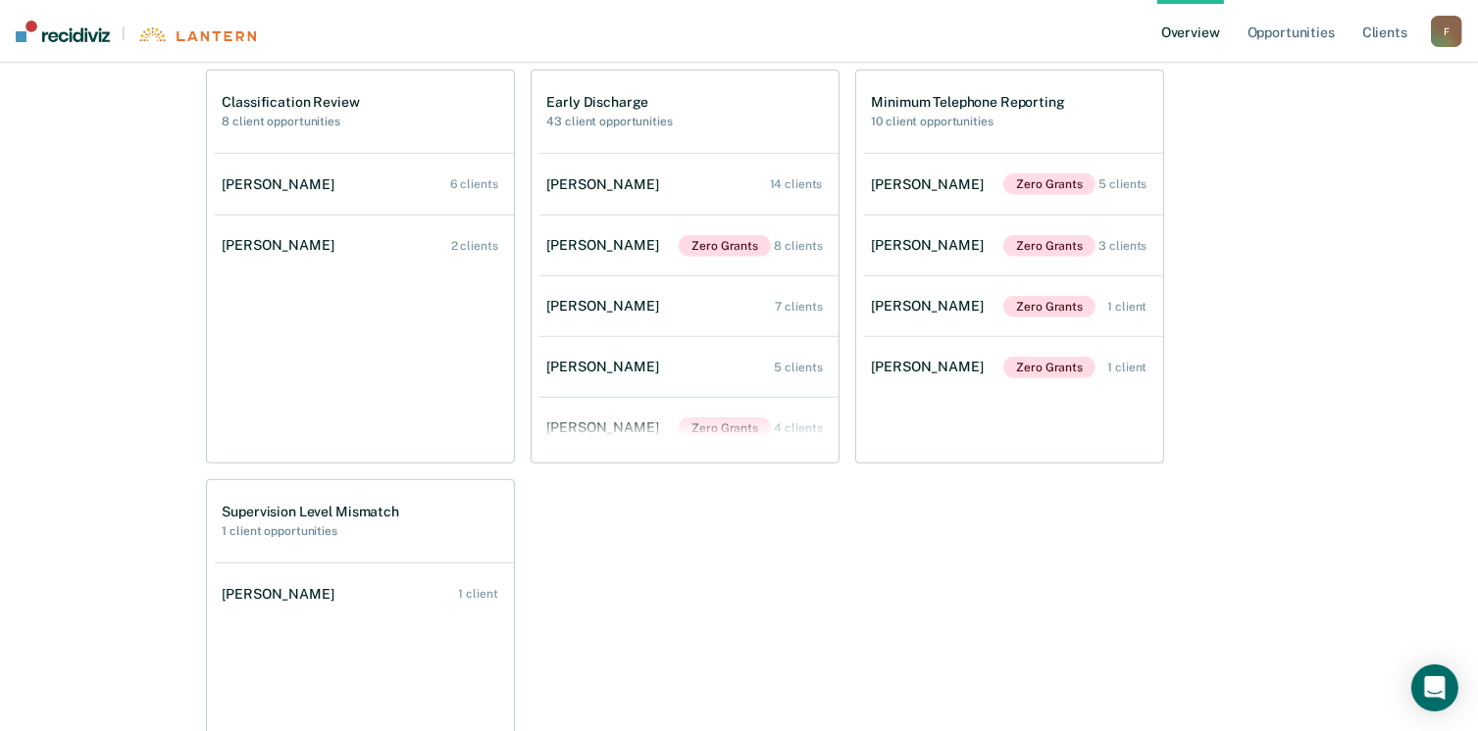
scroll to position [1177, 0]
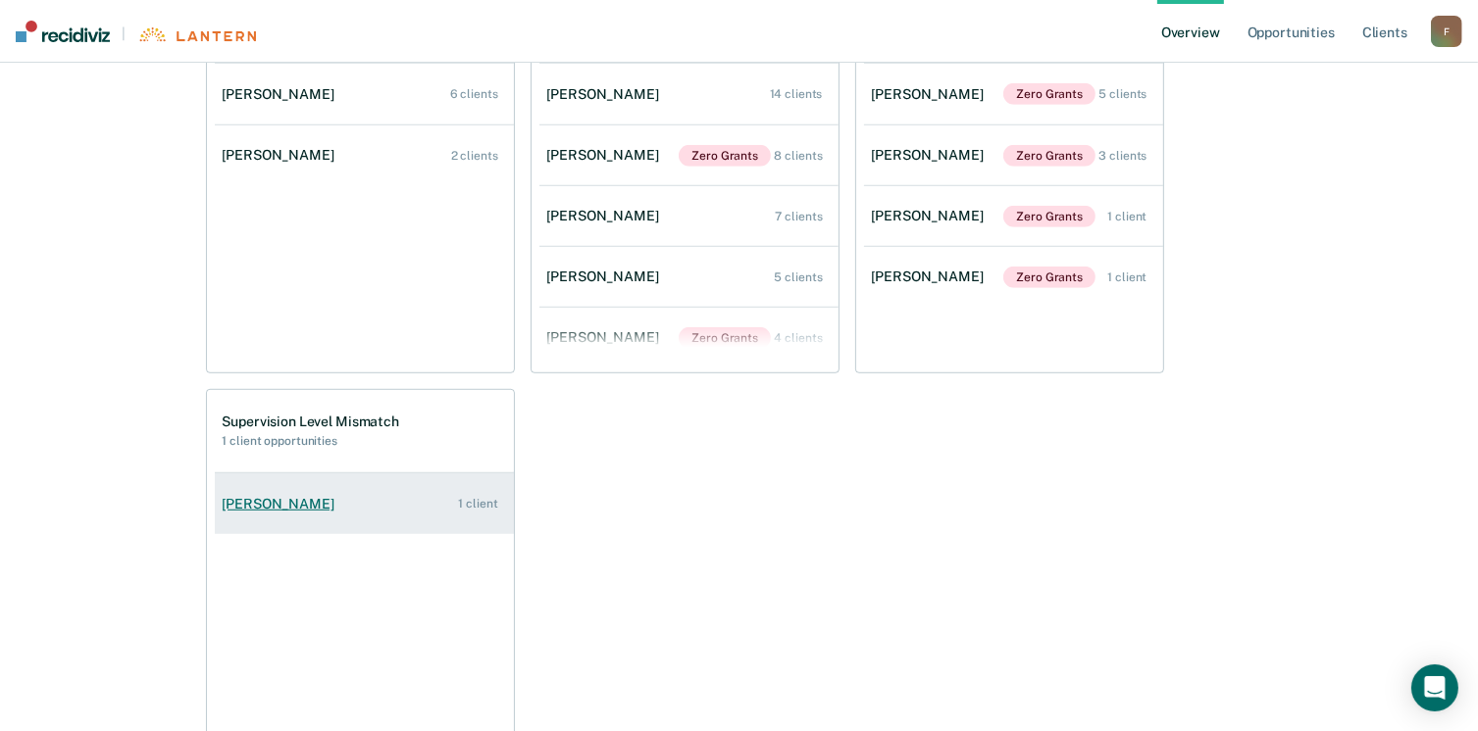
click at [301, 498] on div "[PERSON_NAME]" at bounding box center [283, 504] width 120 height 17
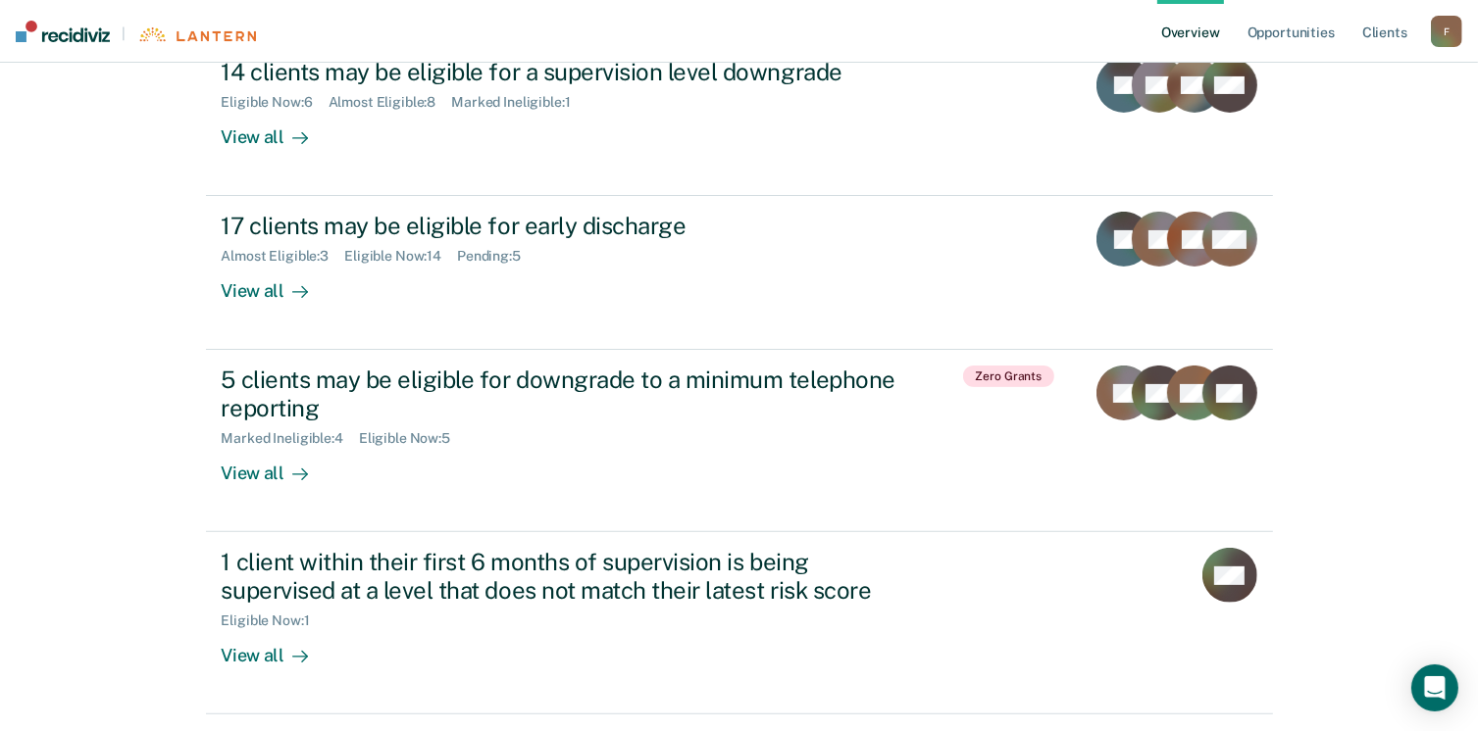
scroll to position [574, 0]
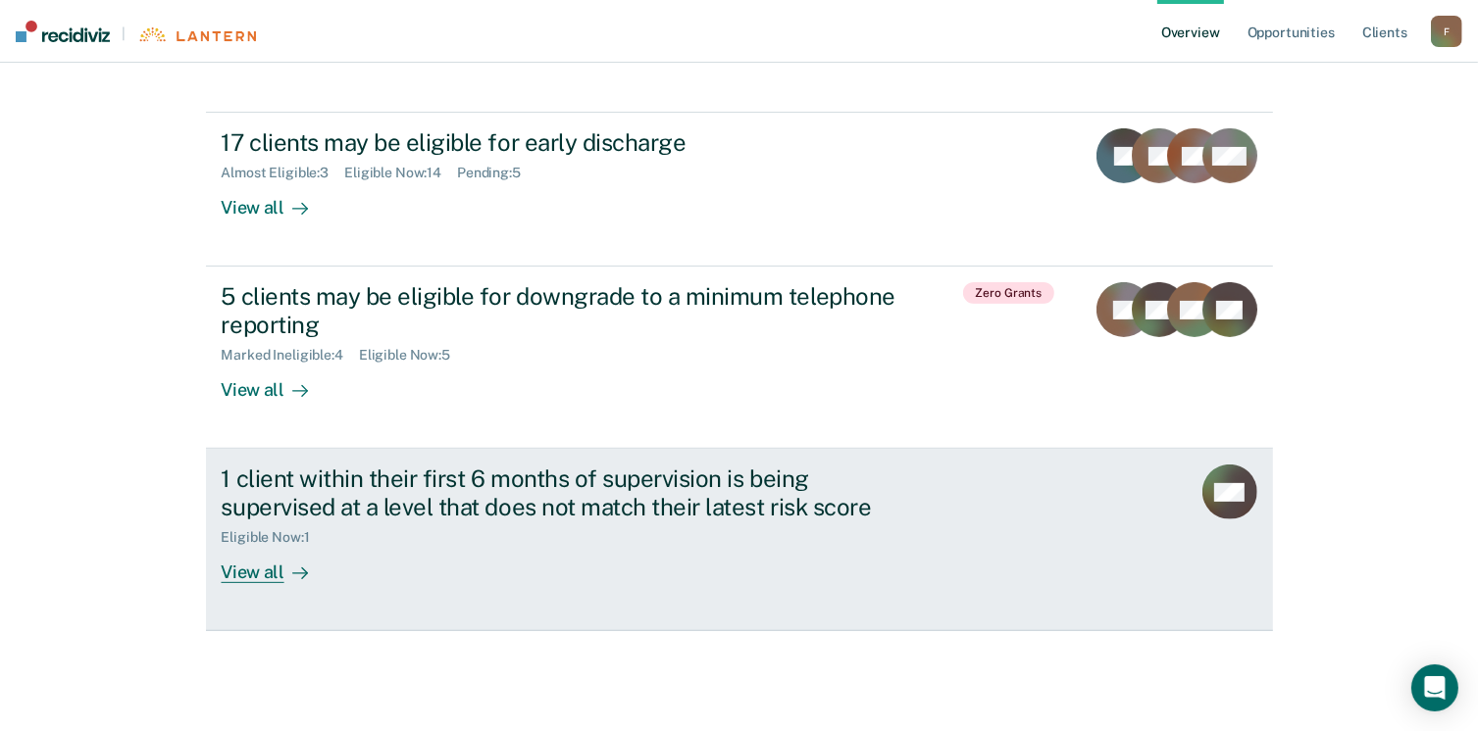
click at [267, 567] on div "View all" at bounding box center [277, 565] width 110 height 38
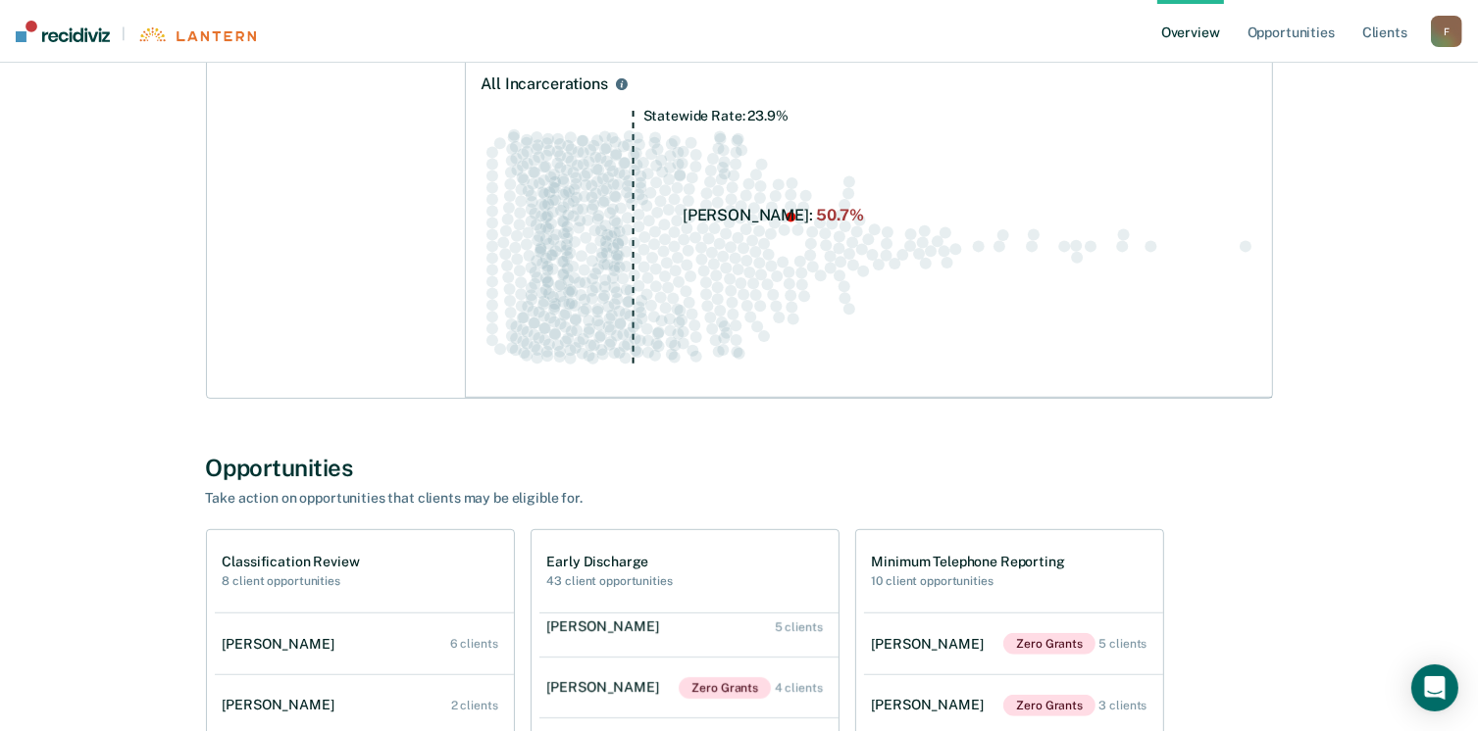
scroll to position [595, 0]
